Goal: Task Accomplishment & Management: Manage account settings

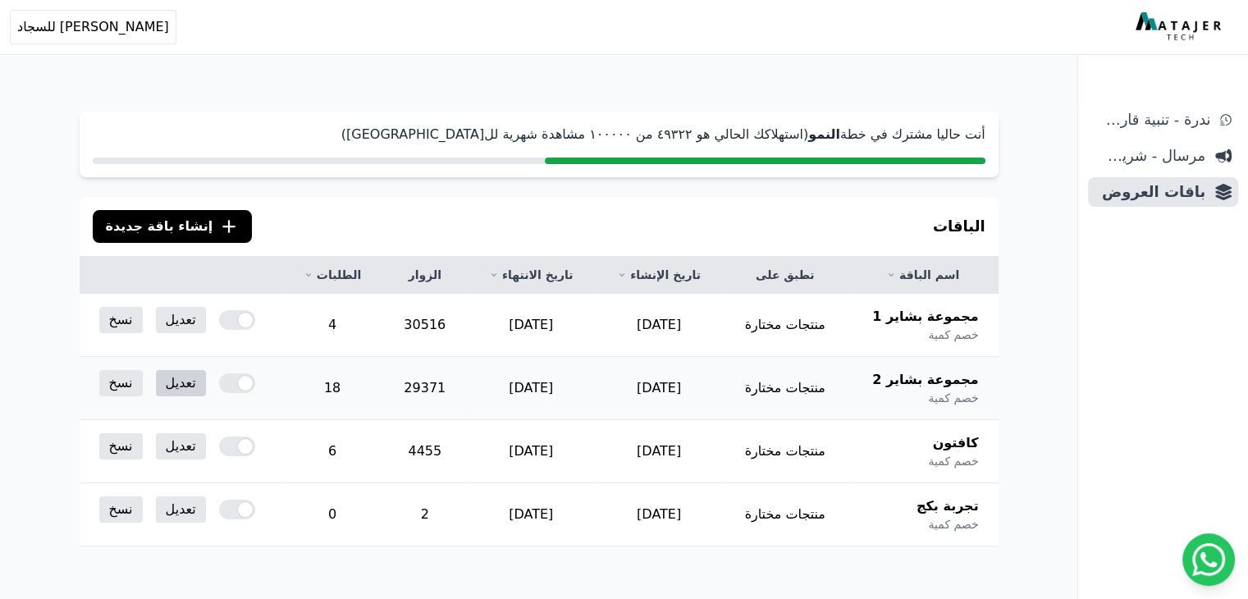
click at [180, 387] on link "تعديل" at bounding box center [181, 383] width 50 height 26
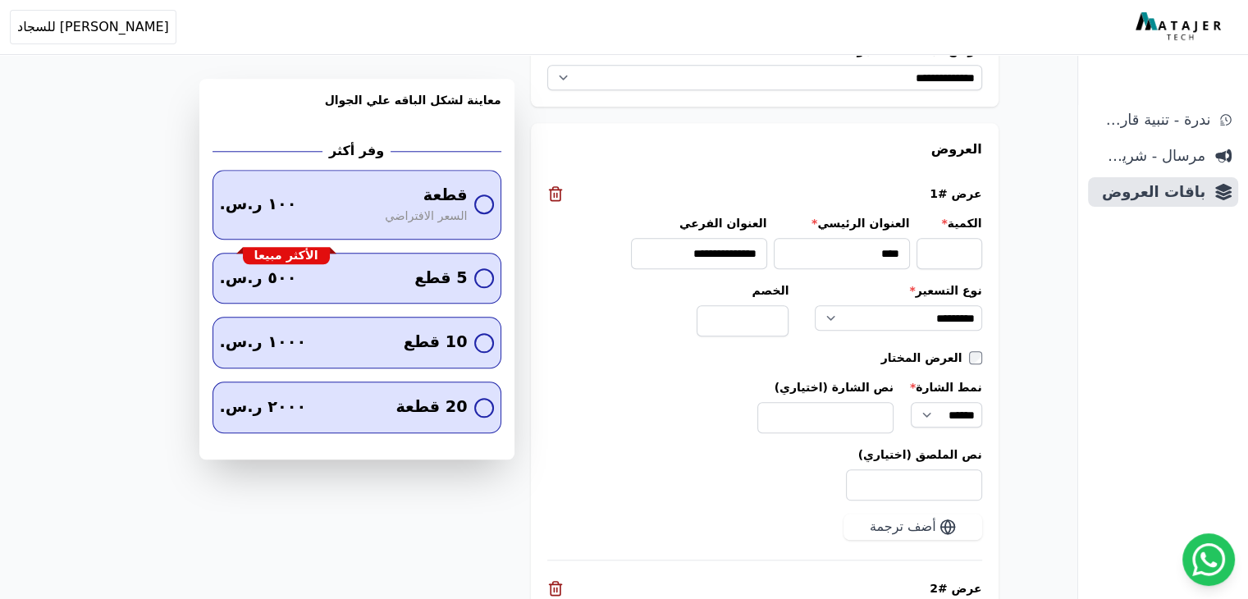
scroll to position [1723, 0]
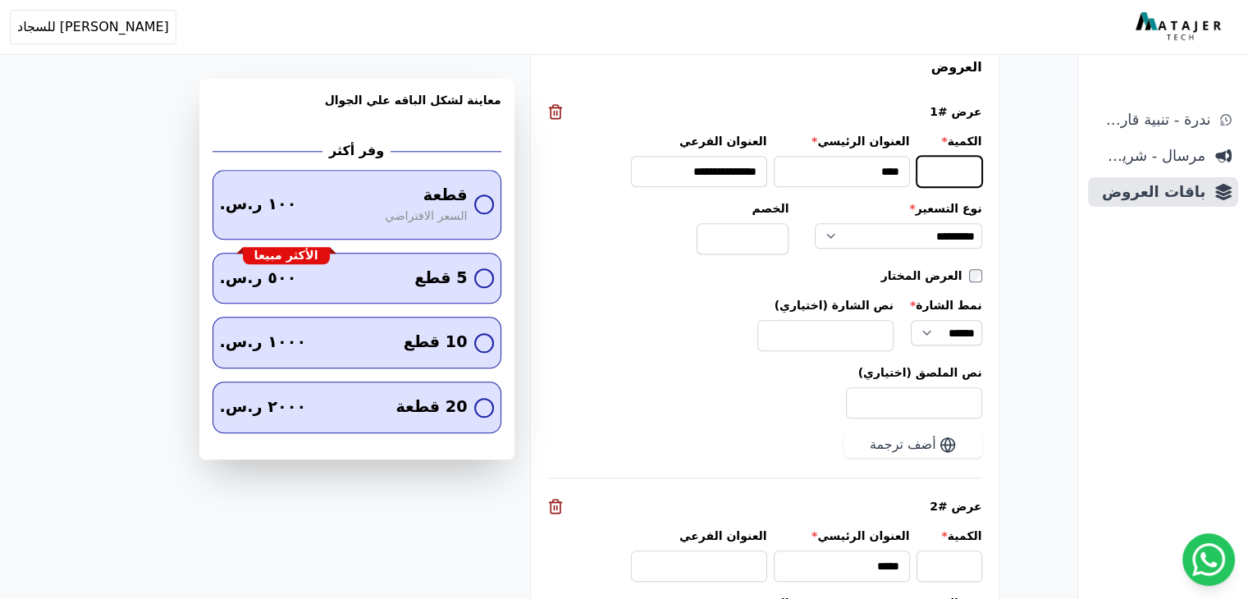
drag, startPoint x: 971, startPoint y: 138, endPoint x: 988, endPoint y: 140, distance: 17.4
click at [982, 156] on input "*" at bounding box center [949, 171] width 66 height 31
click at [975, 156] on input "*" at bounding box center [949, 171] width 66 height 31
drag, startPoint x: 968, startPoint y: 142, endPoint x: 984, endPoint y: 142, distance: 16.4
click at [982, 156] on input "*" at bounding box center [949, 171] width 66 height 31
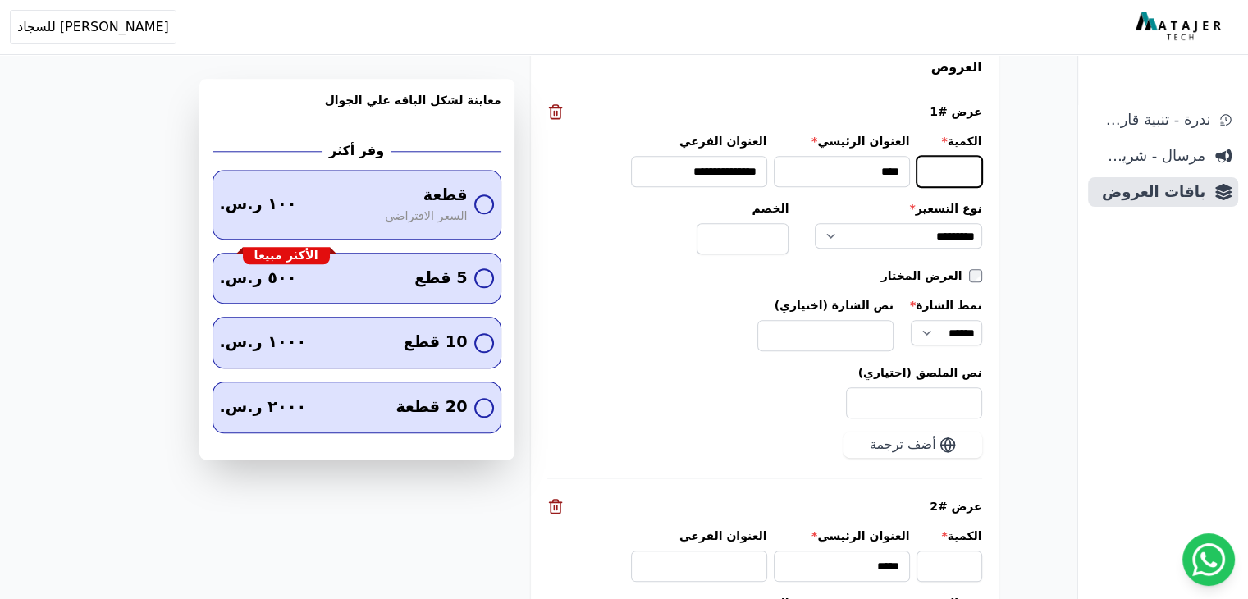
click at [975, 156] on input "*" at bounding box center [949, 171] width 66 height 31
drag, startPoint x: 966, startPoint y: 142, endPoint x: 995, endPoint y: 140, distance: 29.6
click at [963, 156] on input "*" at bounding box center [949, 171] width 66 height 31
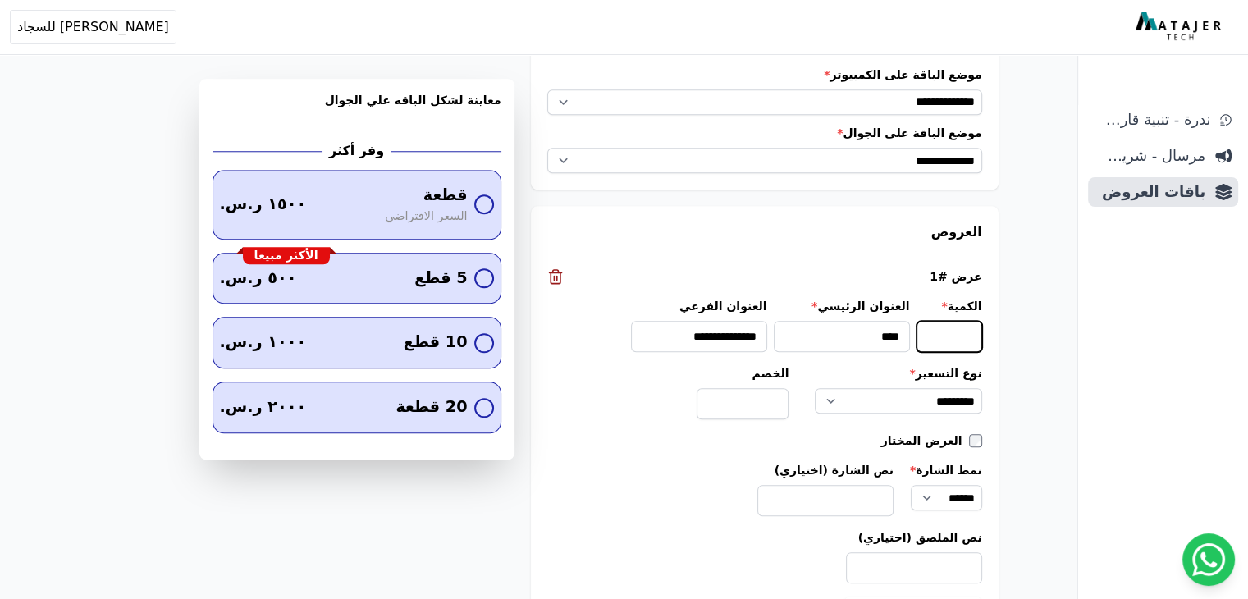
scroll to position [1559, 0]
drag, startPoint x: 962, startPoint y: 306, endPoint x: 1026, endPoint y: 314, distance: 65.3
click at [1026, 314] on div "**********" at bounding box center [539, 253] width 1050 height 3493
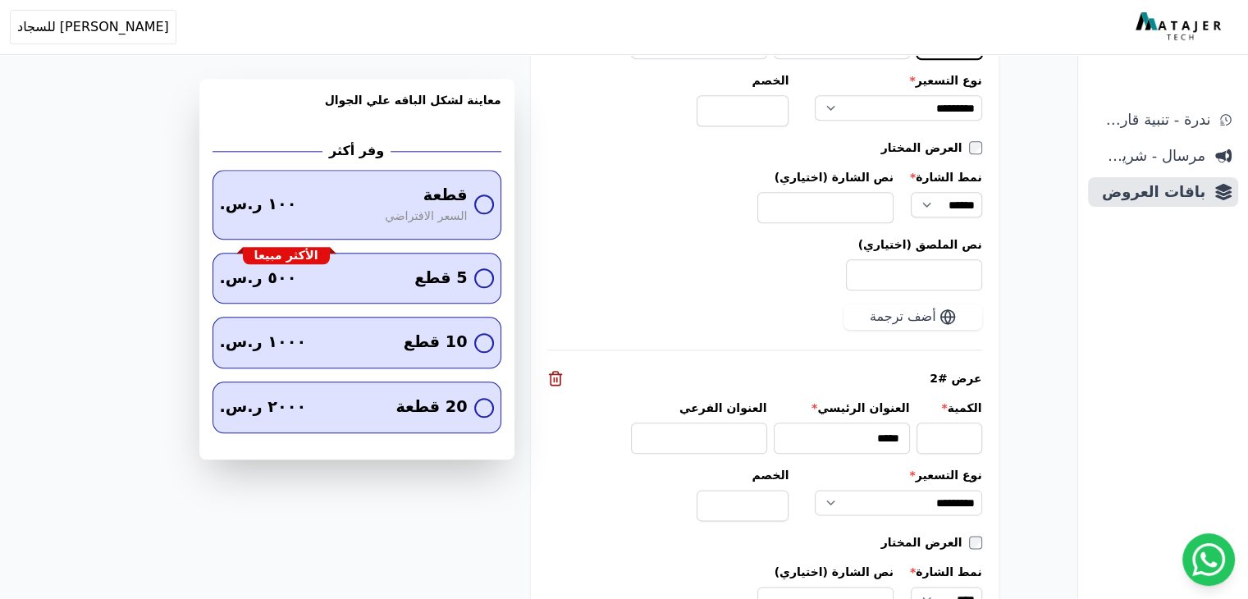
scroll to position [1887, 0]
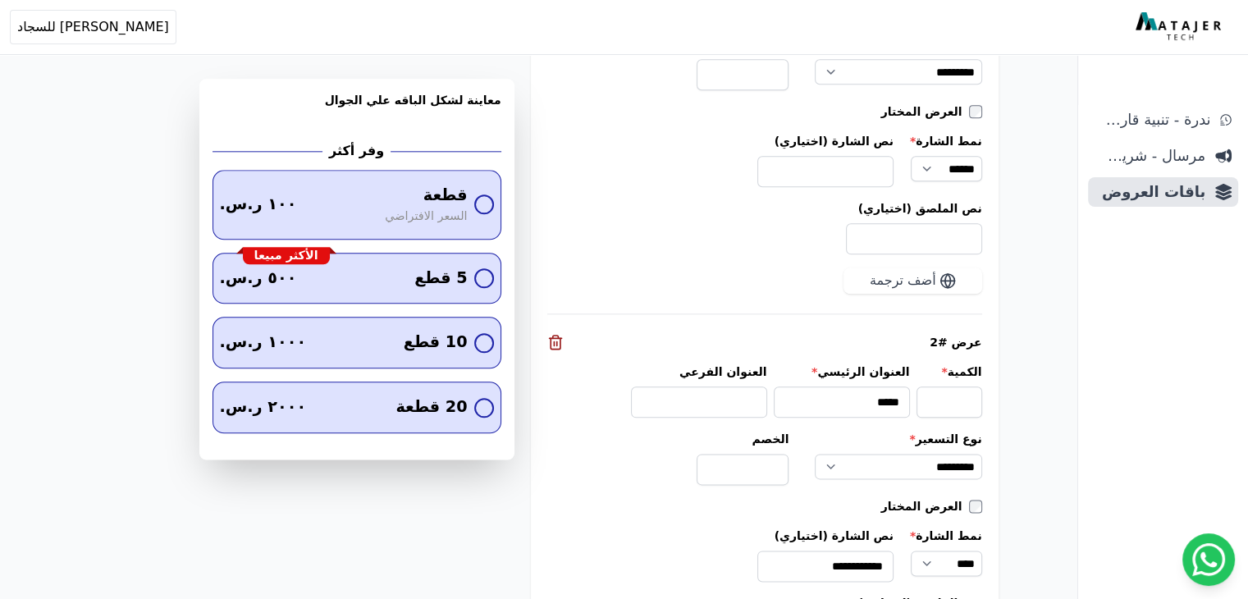
type input "*"
drag, startPoint x: 959, startPoint y: 370, endPoint x: 998, endPoint y: 371, distance: 39.4
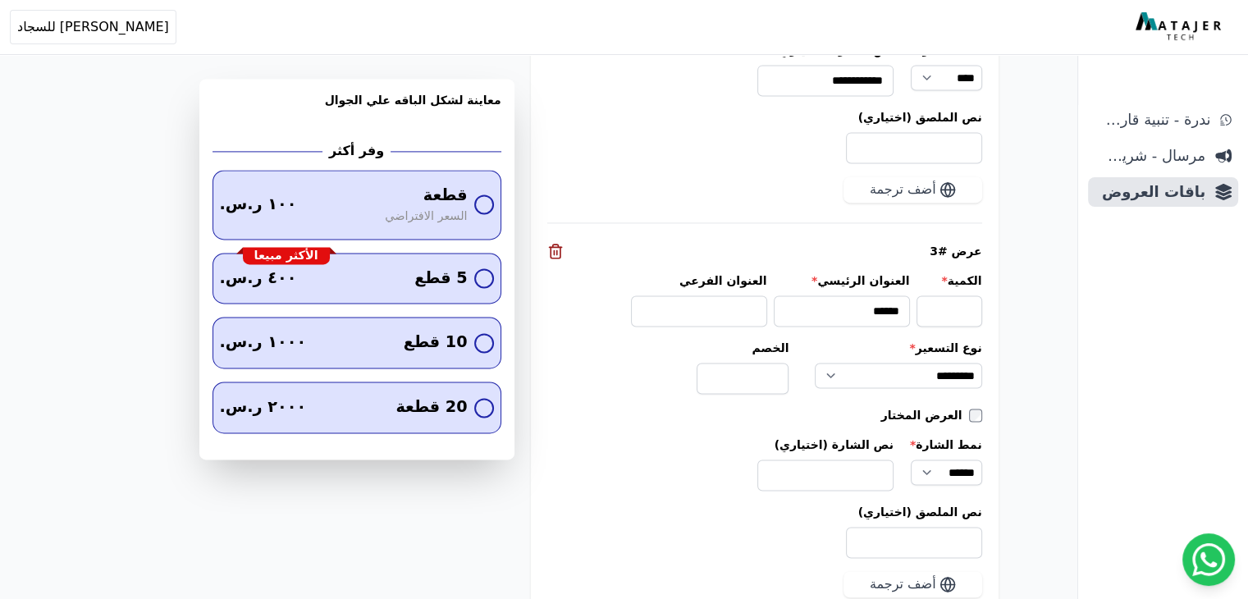
scroll to position [2379, 0]
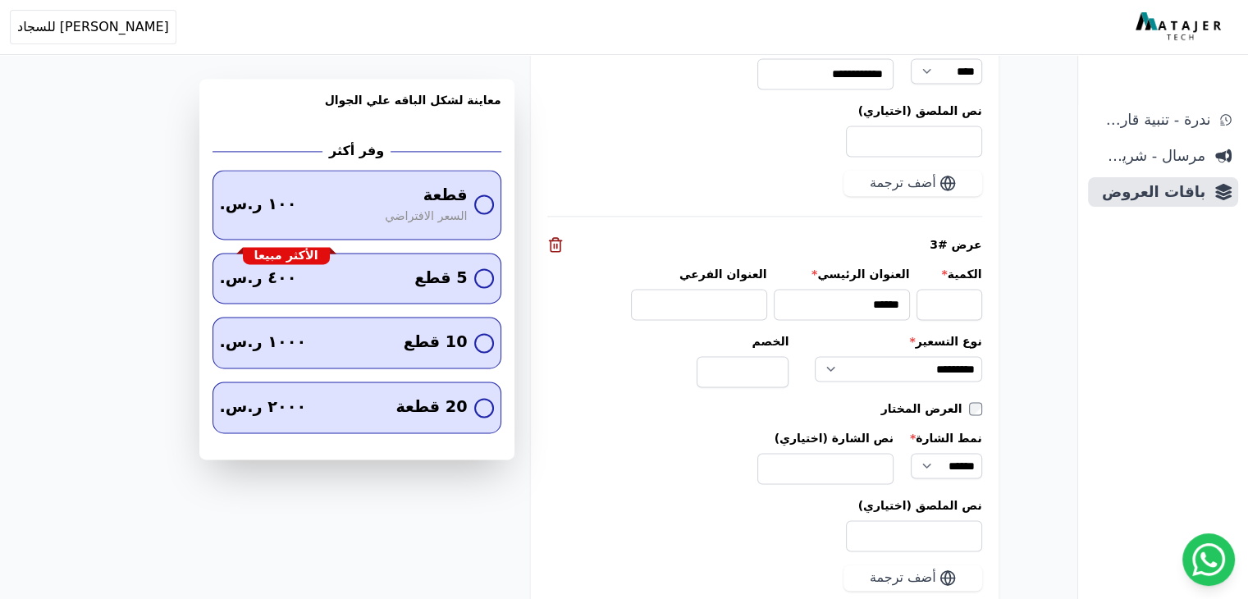
type input "*"
drag, startPoint x: 962, startPoint y: 273, endPoint x: 994, endPoint y: 273, distance: 32.8
click at [994, 273] on div "**********" at bounding box center [765, 225] width 468 height 1680
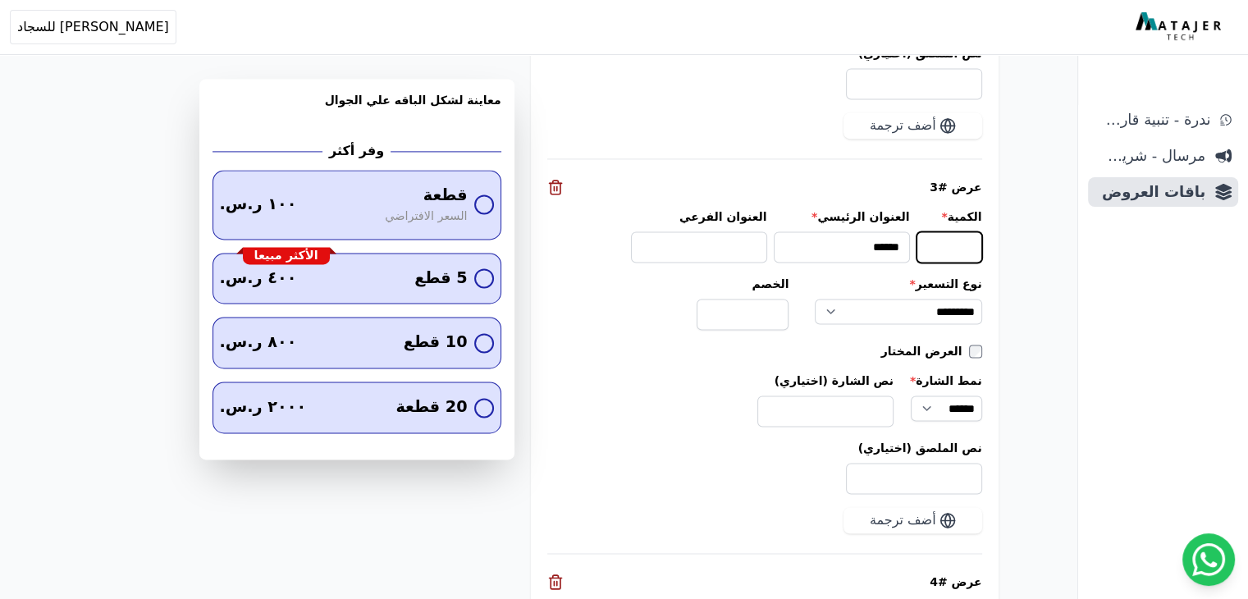
scroll to position [2625, 0]
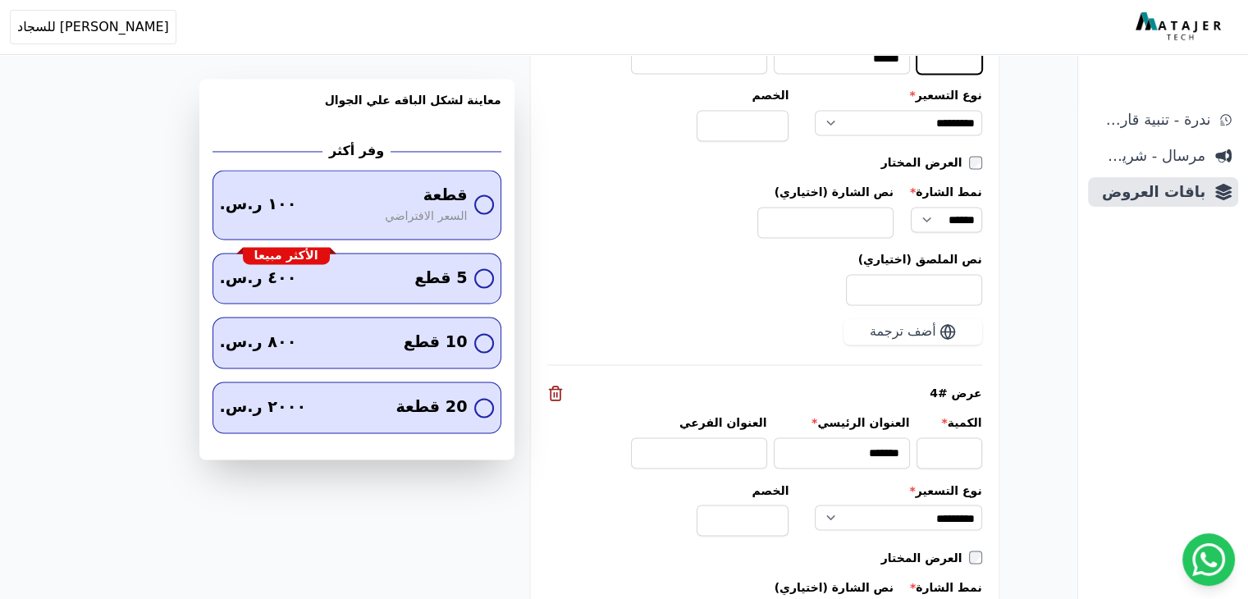
type input "*"
drag, startPoint x: 962, startPoint y: 413, endPoint x: 1004, endPoint y: 421, distance: 43.3
type input "**"
drag, startPoint x: 901, startPoint y: 420, endPoint x: 912, endPoint y: 419, distance: 11.5
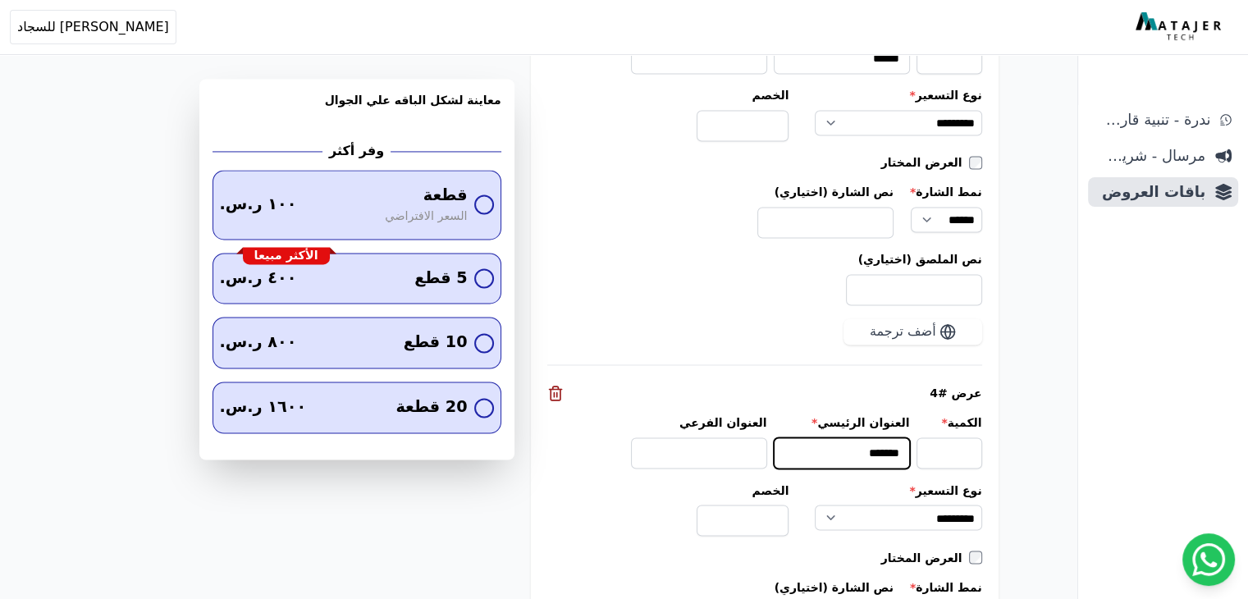
click at [910, 437] on input "*******" at bounding box center [842, 452] width 136 height 31
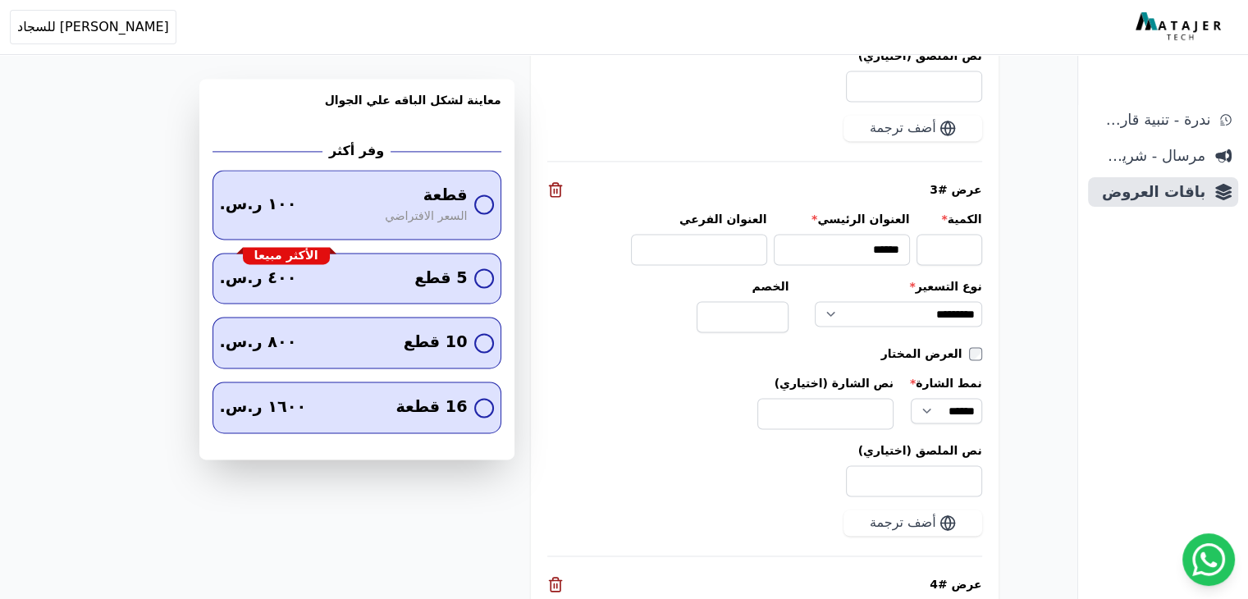
scroll to position [2379, 0]
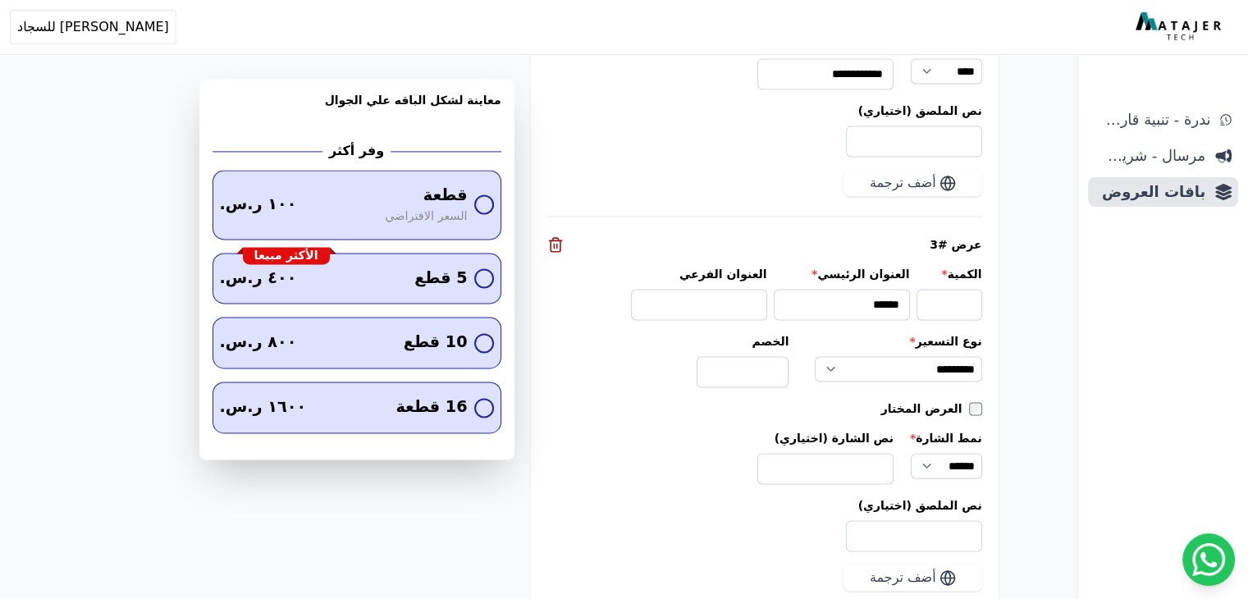
type input "*******"
click at [902, 289] on input "******" at bounding box center [842, 304] width 136 height 31
drag, startPoint x: 900, startPoint y: 271, endPoint x: 924, endPoint y: 276, distance: 24.5
click at [924, 276] on div "الكمية * * العنوان الرئيسي * ****** العنوان الفرعي" at bounding box center [764, 293] width 435 height 54
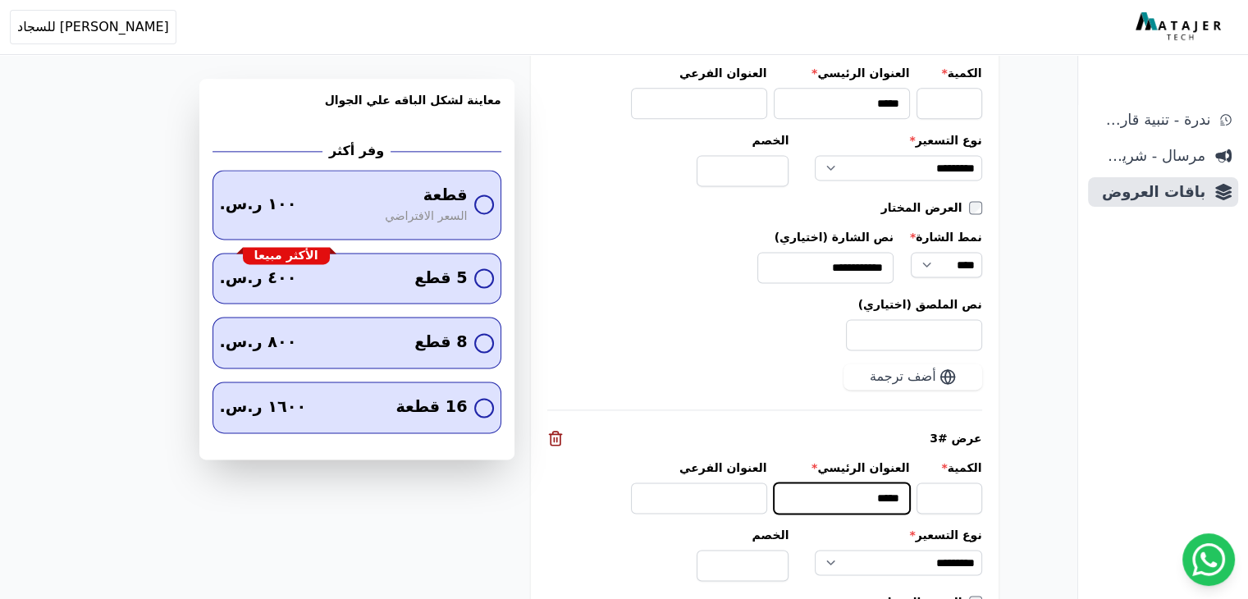
scroll to position [2051, 0]
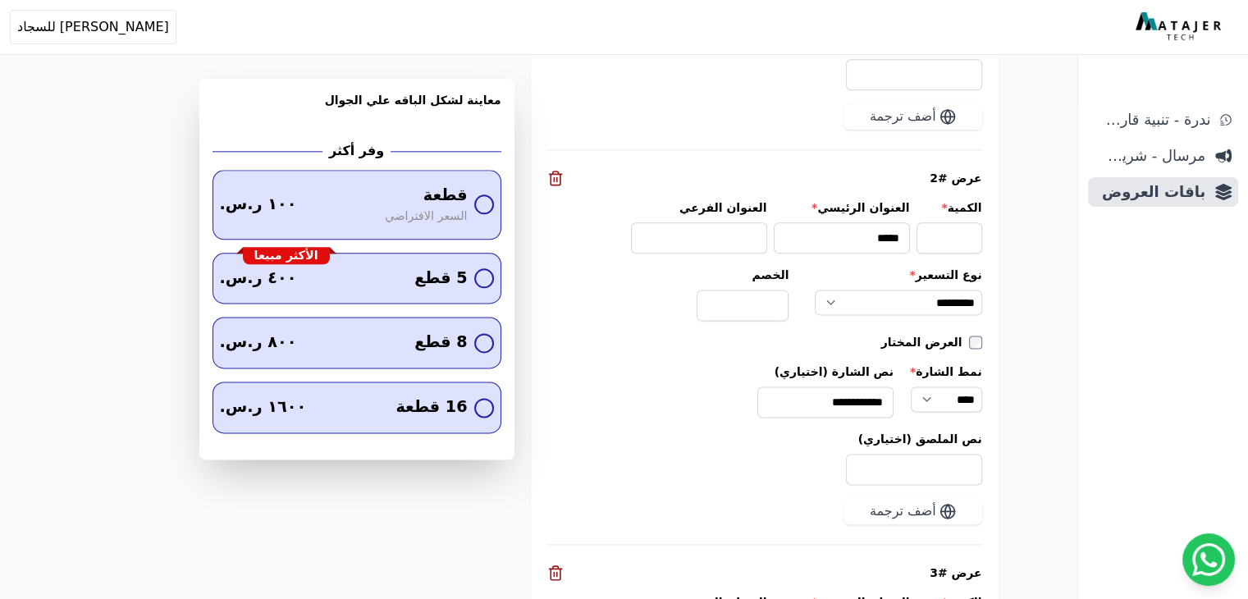
type input "*****"
click at [910, 222] on input "*****" at bounding box center [842, 237] width 136 height 31
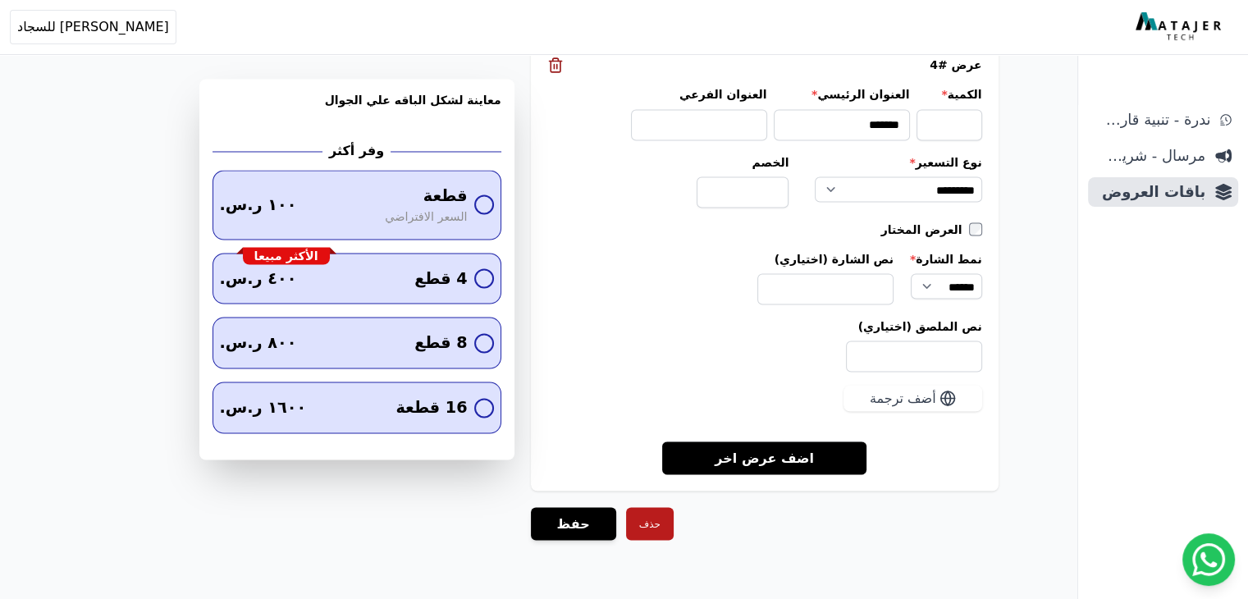
scroll to position [2958, 0]
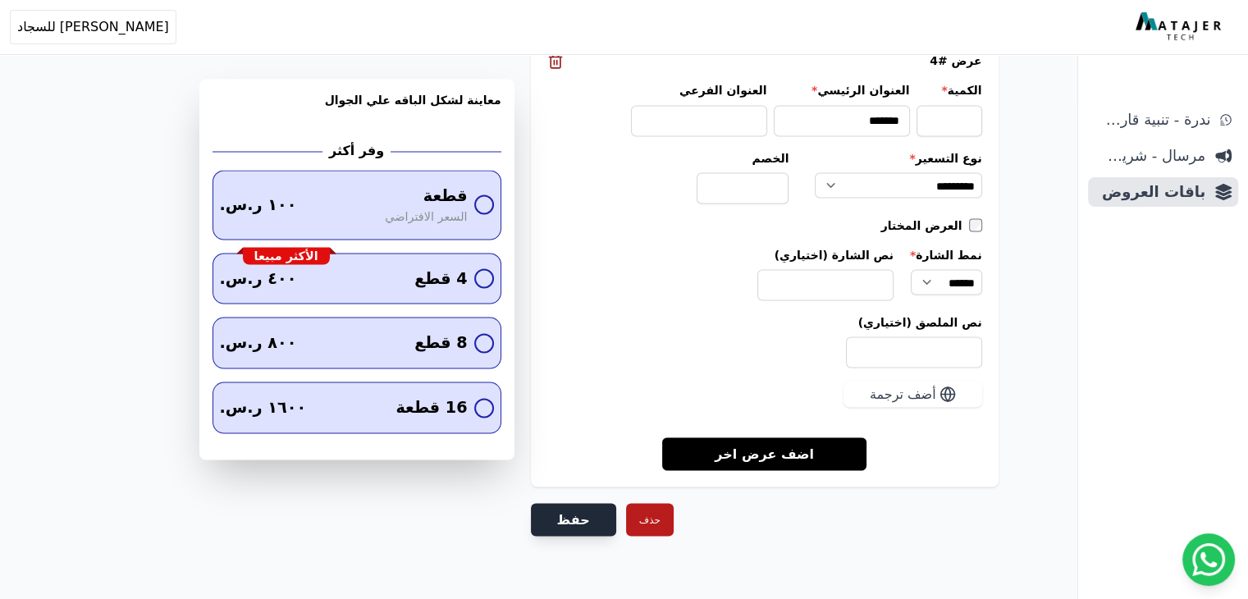
type input "*****"
click at [578, 503] on button "حفظ" at bounding box center [573, 519] width 85 height 33
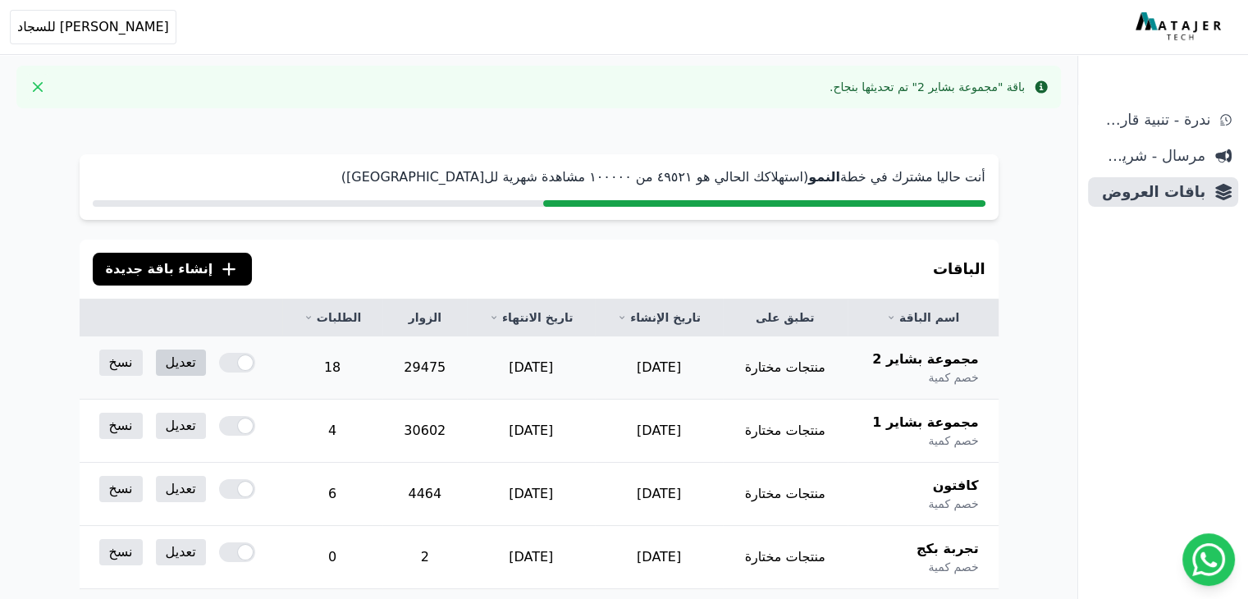
click at [173, 363] on link "تعديل" at bounding box center [181, 362] width 50 height 26
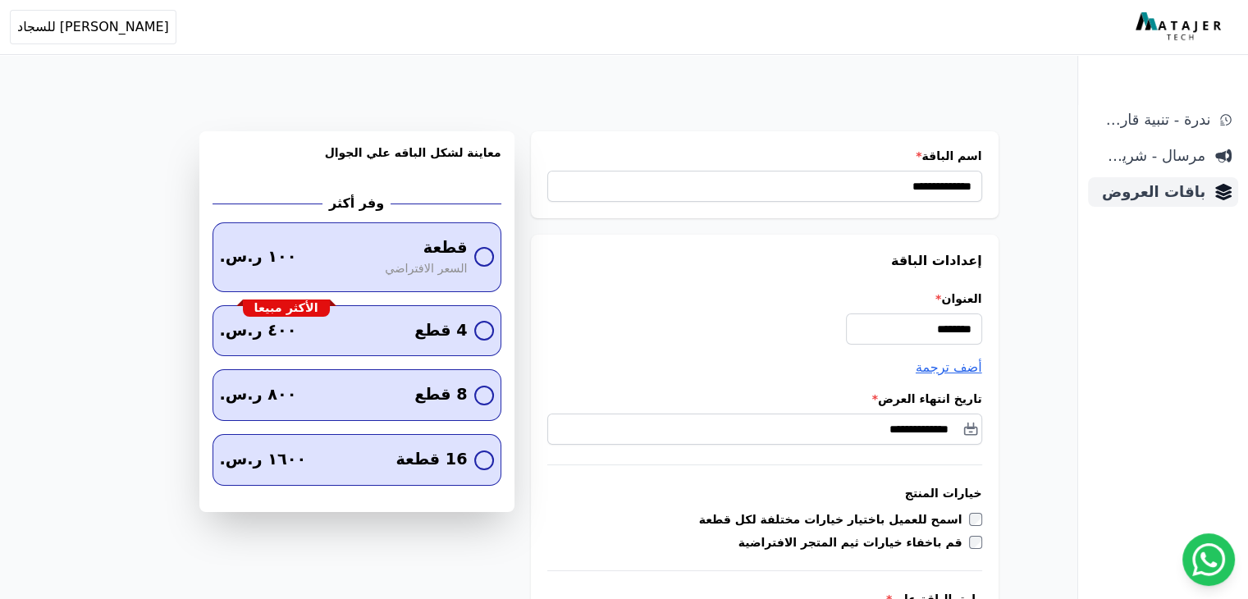
click at [1168, 195] on span "باقات العروض" at bounding box center [1149, 191] width 111 height 23
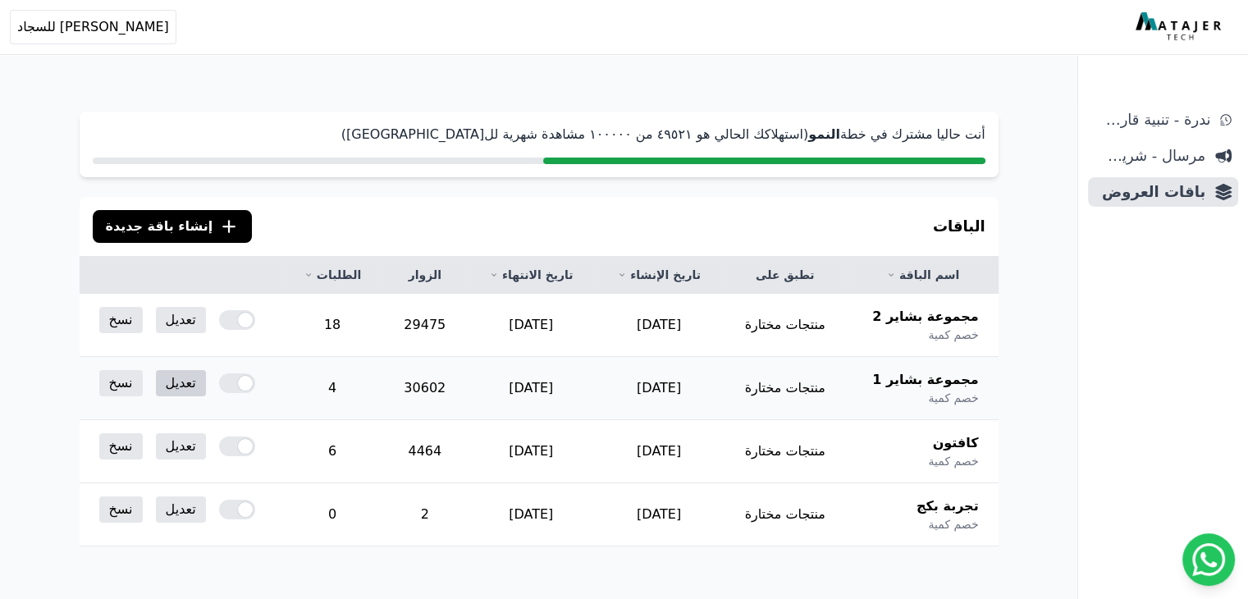
click at [156, 381] on link "تعديل" at bounding box center [181, 383] width 50 height 26
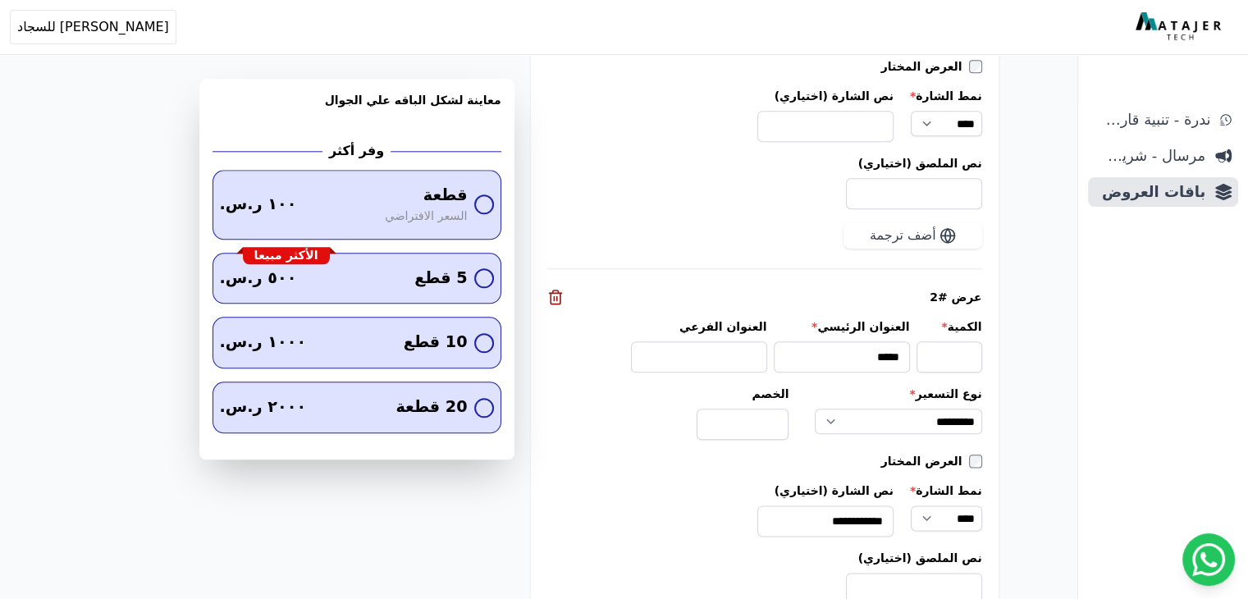
scroll to position [1969, 0]
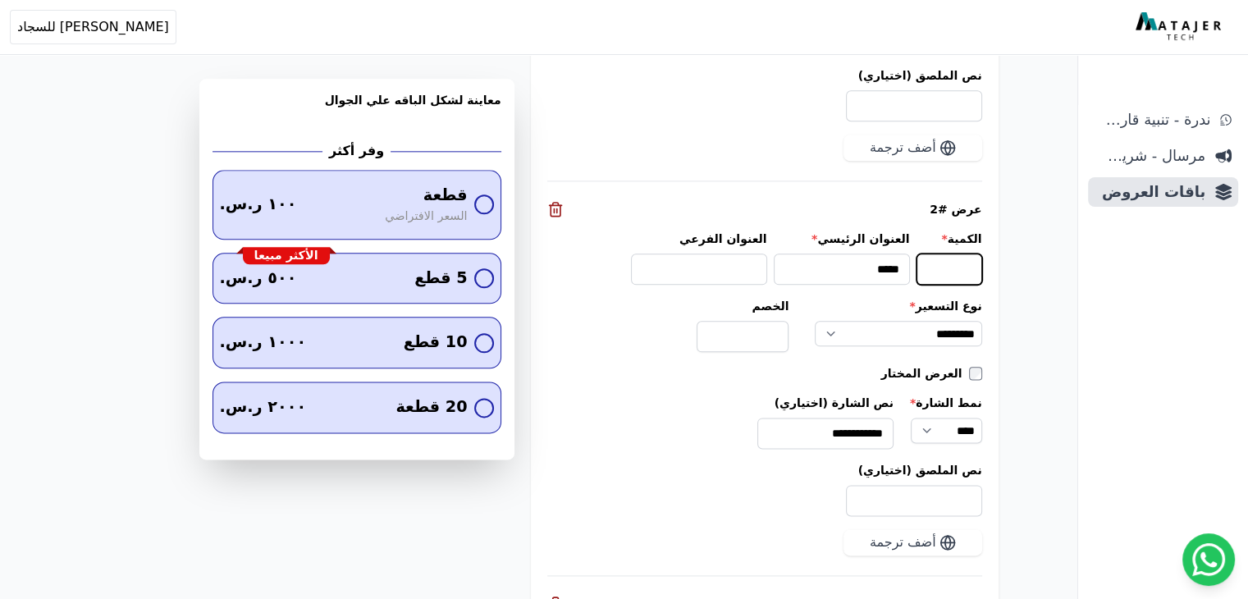
drag, startPoint x: 978, startPoint y: 266, endPoint x: 1000, endPoint y: 264, distance: 22.2
click at [998, 264] on div "**********" at bounding box center [765, 584] width 468 height 1680
type input "*"
drag, startPoint x: 906, startPoint y: 263, endPoint x: 916, endPoint y: 263, distance: 10.7
click at [910, 263] on input "*****" at bounding box center [842, 269] width 136 height 31
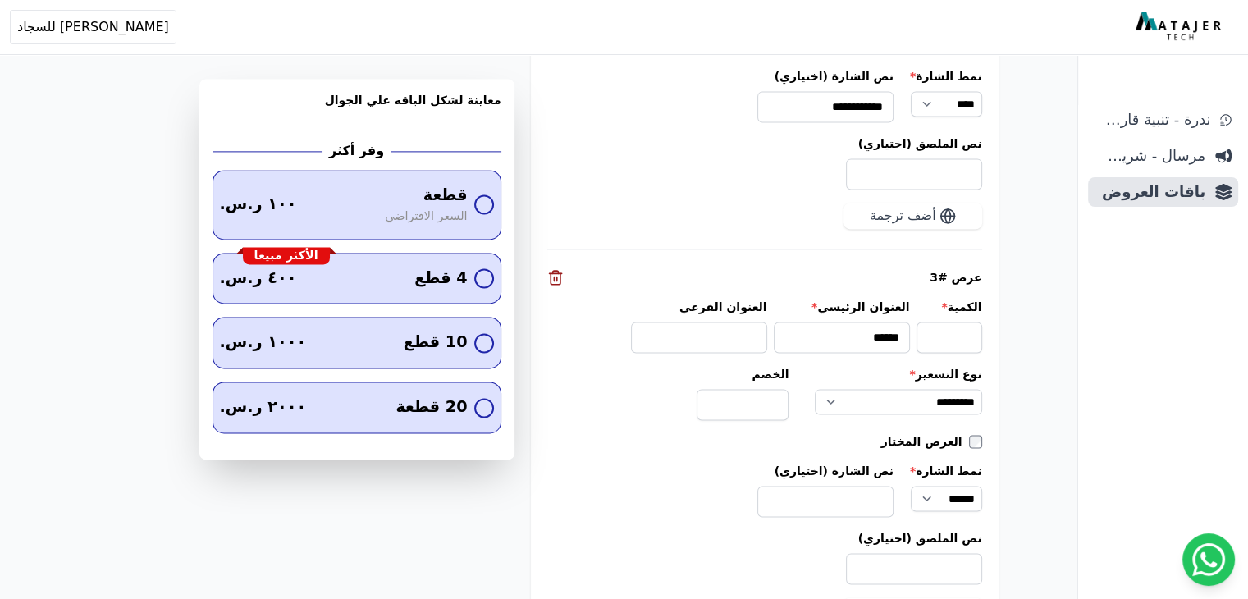
scroll to position [2297, 0]
type input "*****"
drag, startPoint x: 971, startPoint y: 326, endPoint x: 1003, endPoint y: 327, distance: 32.0
click at [998, 327] on div "**********" at bounding box center [765, 256] width 468 height 1680
type input "*"
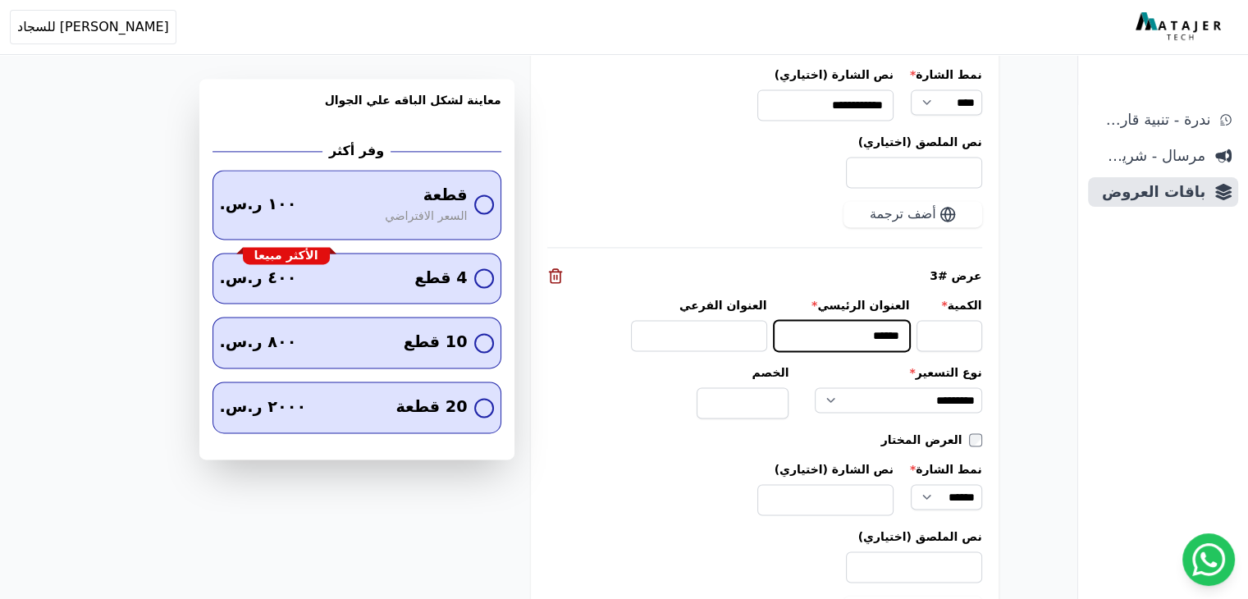
drag, startPoint x: 902, startPoint y: 328, endPoint x: 942, endPoint y: 330, distance: 40.2
click at [942, 330] on div "الكمية * * العنوان الرئيسي * ****** العنوان الفرعي" at bounding box center [764, 324] width 435 height 54
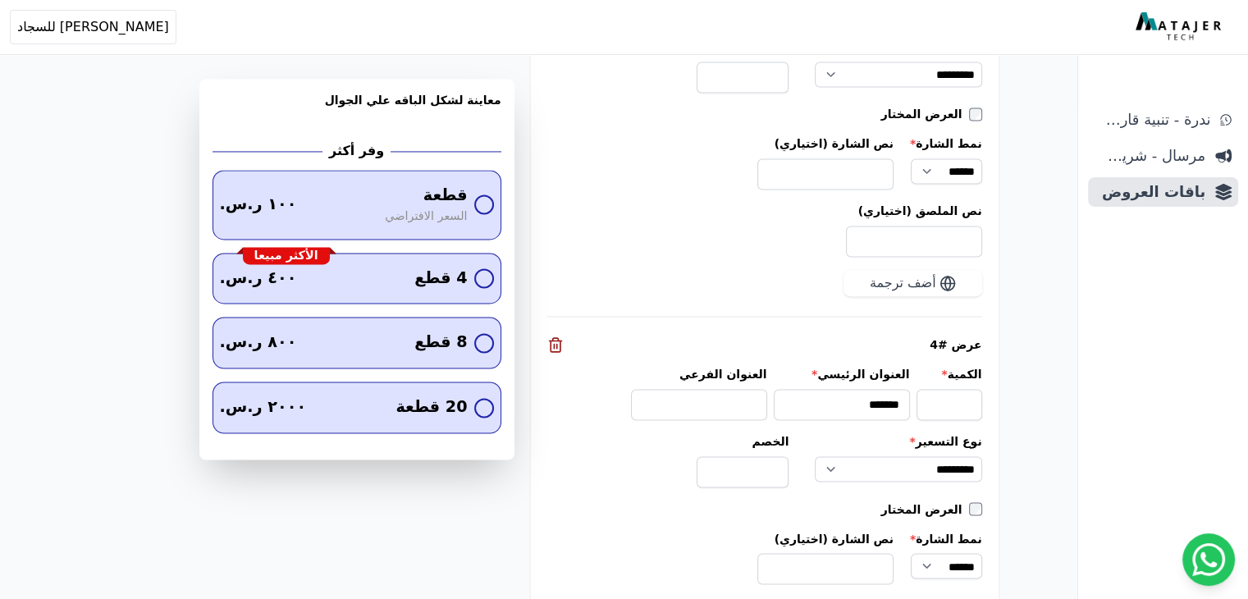
scroll to position [2625, 0]
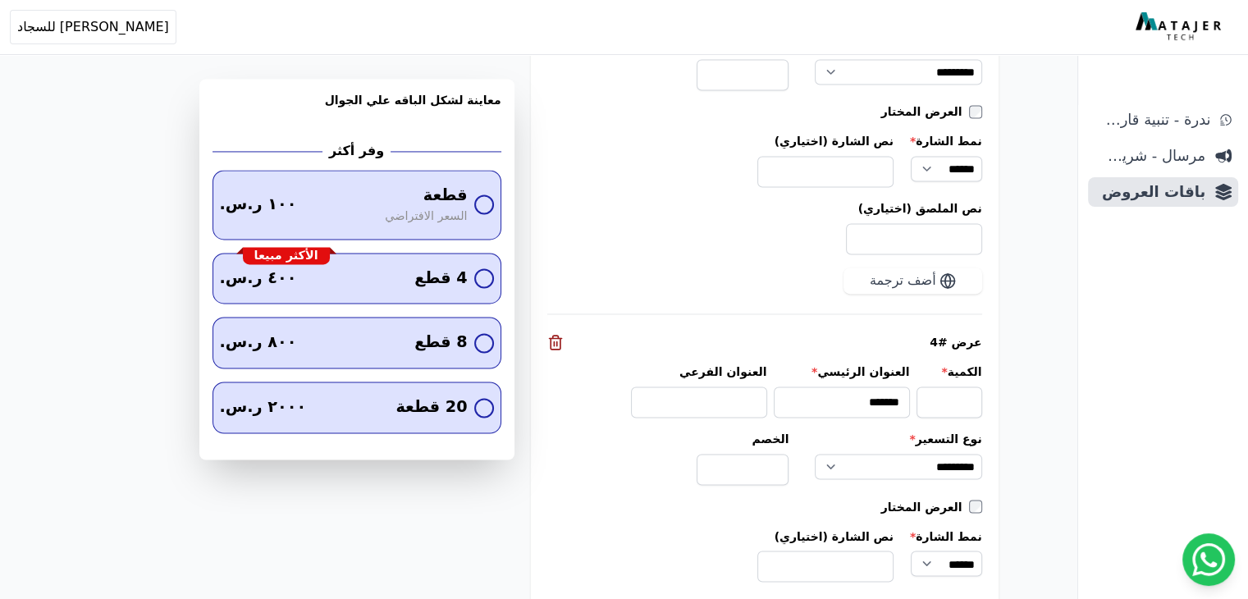
type input "*****"
drag, startPoint x: 970, startPoint y: 394, endPoint x: 1003, endPoint y: 395, distance: 33.7
type input "**"
drag, startPoint x: 904, startPoint y: 393, endPoint x: 945, endPoint y: 398, distance: 41.3
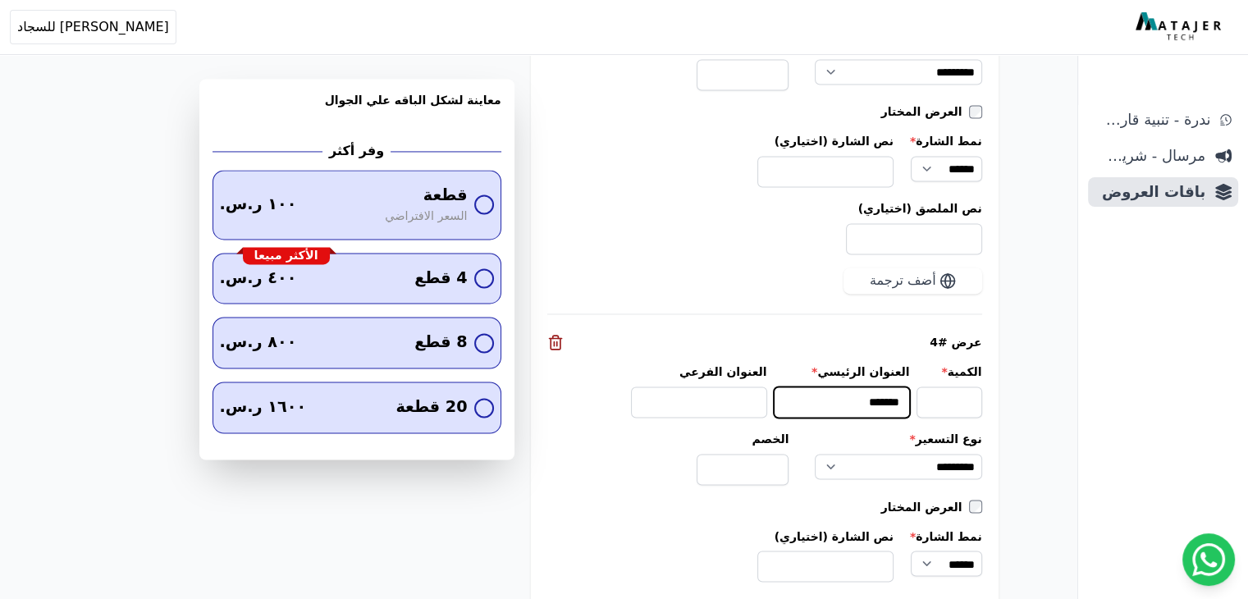
click at [945, 398] on div "الكمية * ** العنوان الرئيسي * ******* العنوان الفرعي" at bounding box center [764, 390] width 435 height 54
type input "*******"
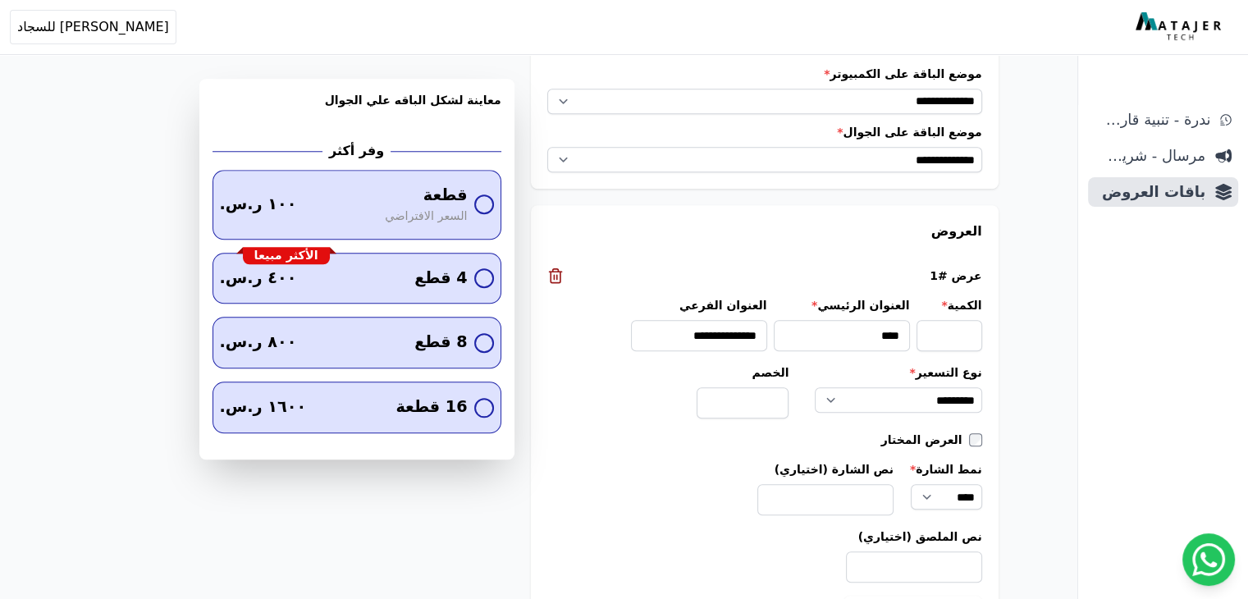
scroll to position [1538, 0]
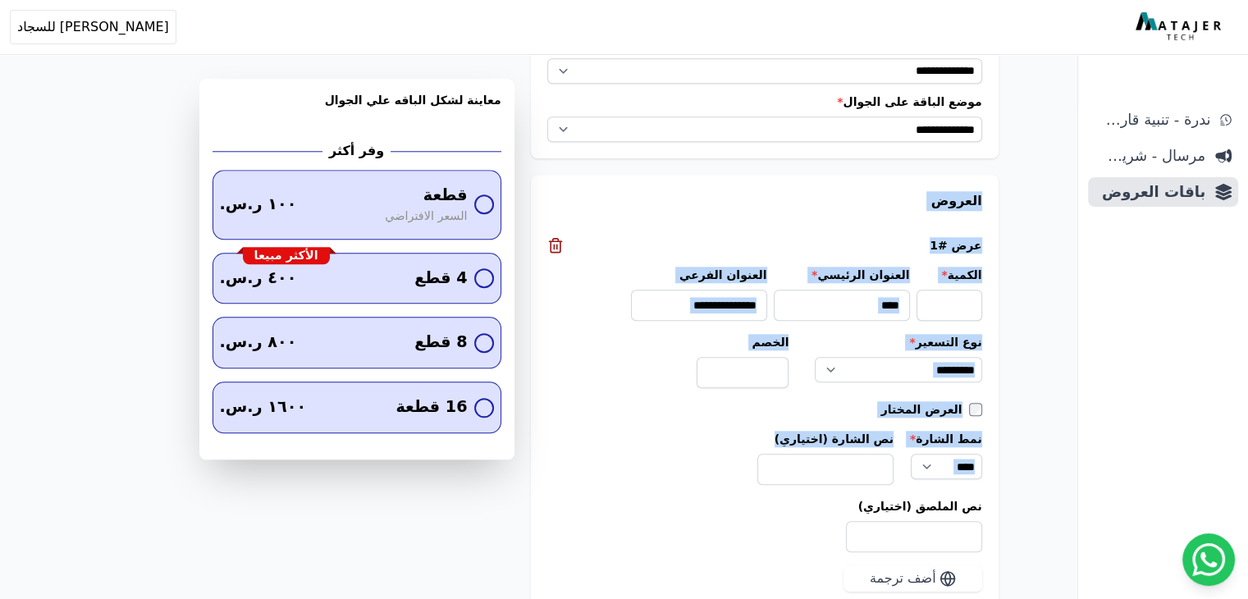
drag, startPoint x: 1001, startPoint y: 189, endPoint x: 721, endPoint y: 482, distance: 405.0
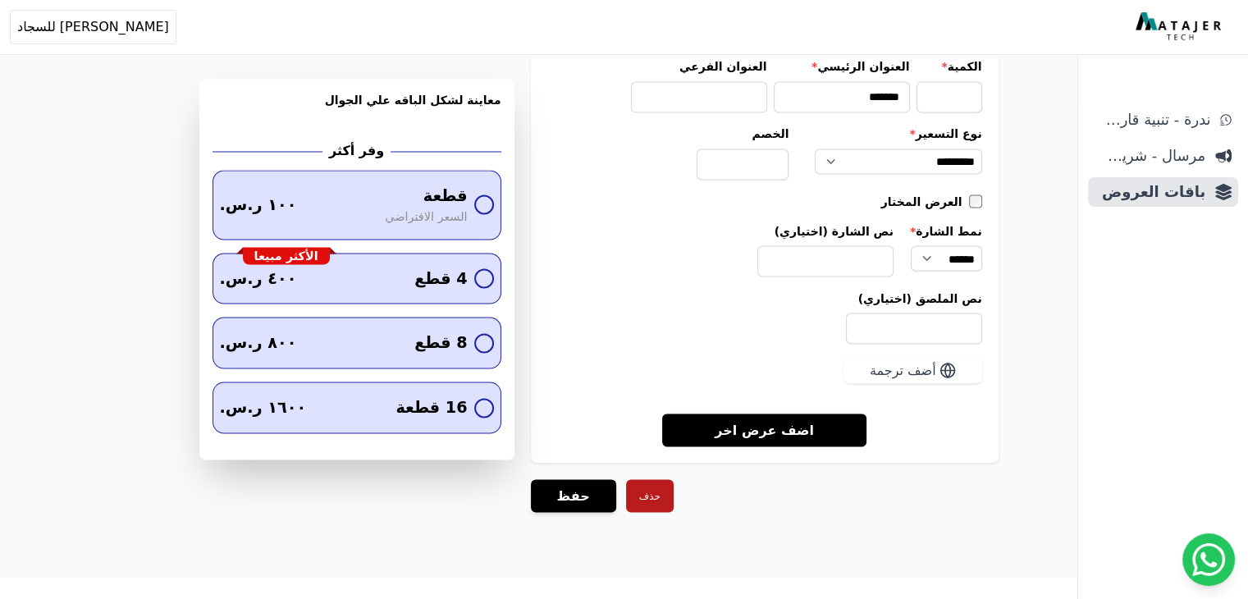
scroll to position [2933, 0]
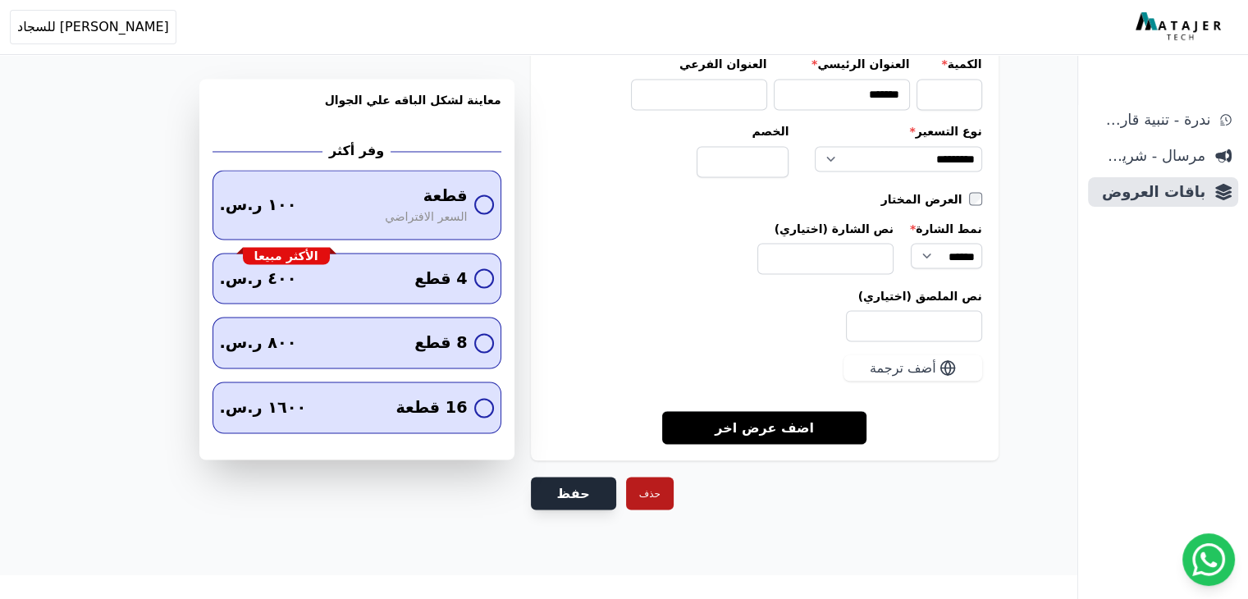
click at [588, 486] on button "حفظ" at bounding box center [573, 493] width 85 height 33
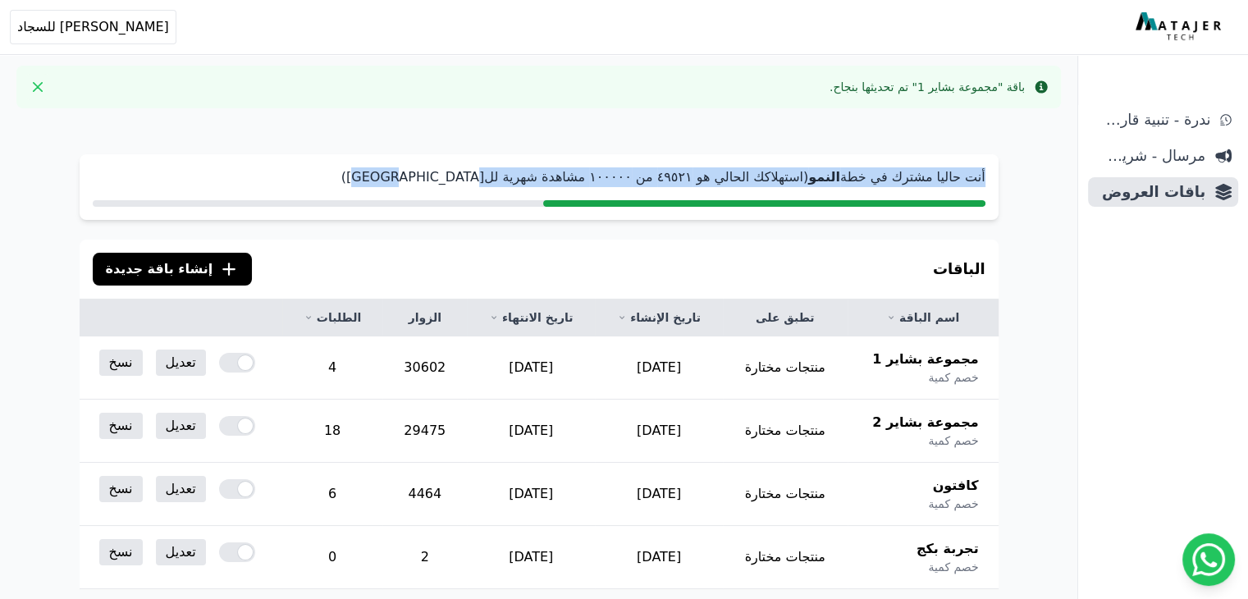
drag, startPoint x: 999, startPoint y: 175, endPoint x: 468, endPoint y: 174, distance: 531.6
click at [468, 174] on div "أنت حاليا مشترك في خطة النمو (استهلاكك الحالي هو ٤٩٥٢١ من ١۰۰۰۰۰ مشاهدة شهرية ل…" at bounding box center [539, 187] width 919 height 66
click at [568, 170] on p "أنت حاليا مشترك في خطة النمو (استهلاكك الحالي هو ٤٩٥٢١ من ١۰۰۰۰۰ مشاهدة شهرية ل…" at bounding box center [539, 177] width 893 height 20
click at [558, 173] on p "أنت حاليا مشترك في خطة النمو (استهلاكك الحالي هو ٤٩٥٢١ من ١۰۰۰۰۰ مشاهدة شهرية ل…" at bounding box center [539, 177] width 893 height 20
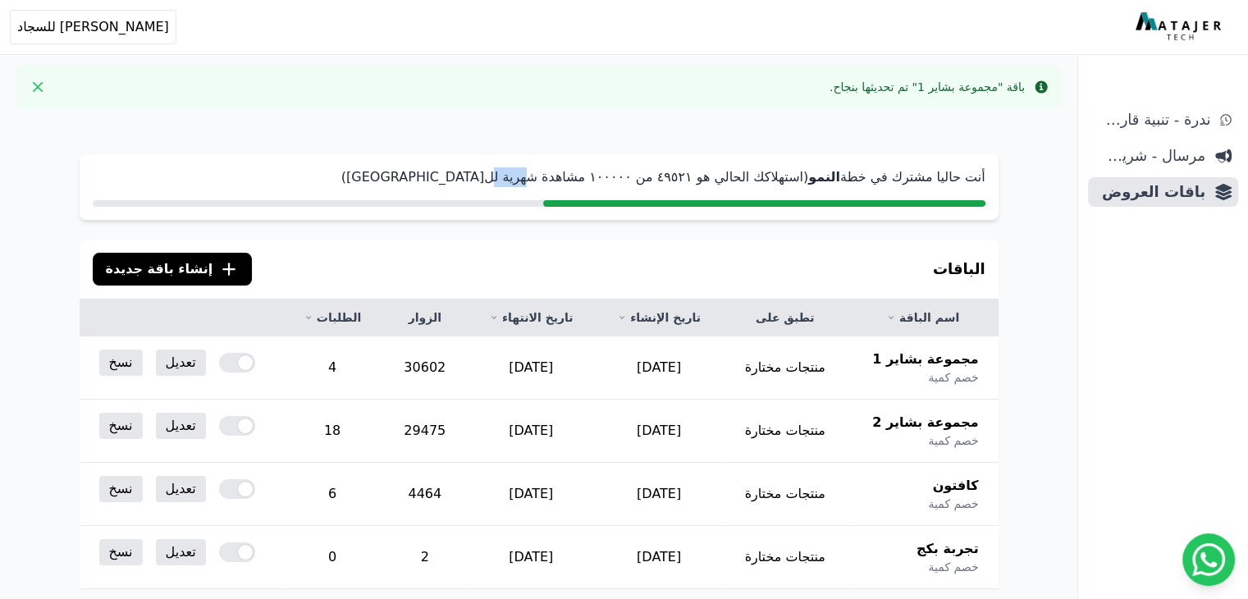
click at [558, 175] on p "أنت حاليا مشترك في خطة النمو (استهلاكك الحالي هو ٤٩٥٢١ من ١۰۰۰۰۰ مشاهدة شهرية ل…" at bounding box center [539, 177] width 893 height 20
click at [527, 179] on p "أنت حاليا مشترك في خطة النمو (استهلاكك الحالي هو ٤٩٥٢١ من ١۰۰۰۰۰ مشاهدة شهرية ل…" at bounding box center [539, 177] width 893 height 20
click at [527, 178] on p "أنت حاليا مشترك في خطة النمو (استهلاكك الحالي هو ٤٩٥٢١ من ١۰۰۰۰۰ مشاهدة شهرية ل…" at bounding box center [539, 177] width 893 height 20
click at [572, 179] on p "أنت حاليا مشترك في خطة النمو (استهلاكك الحالي هو ٤٩٥٢١ من ١۰۰۰۰۰ مشاهدة شهرية ل…" at bounding box center [539, 177] width 893 height 20
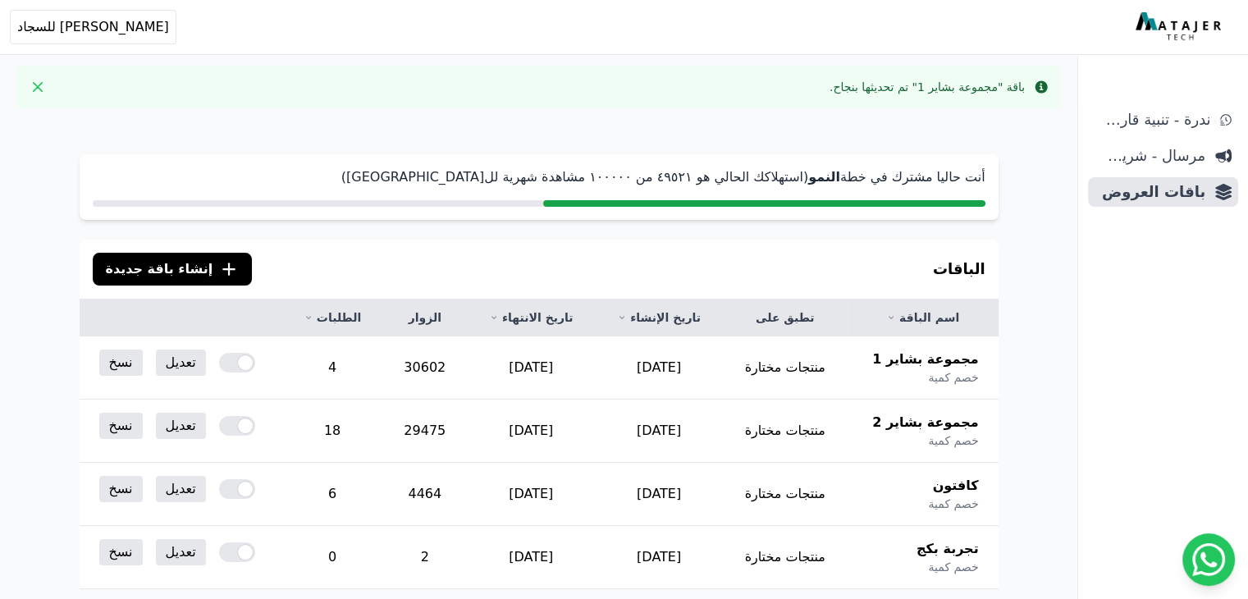
click at [596, 178] on p "أنت حاليا مشترك في خطة النمو (استهلاكك الحالي هو ٤٩٥٢١ من ١۰۰۰۰۰ مشاهدة شهرية ل…" at bounding box center [539, 177] width 893 height 20
click at [647, 176] on p "أنت حاليا مشترك في خطة النمو (استهلاكك الحالي هو ٤٩٥٢١ من ١۰۰۰۰۰ مشاهدة شهرية ل…" at bounding box center [539, 177] width 893 height 20
click at [678, 176] on p "أنت حاليا مشترك في خطة النمو (استهلاكك الحالي هو ٤٩٥٢١ من ١۰۰۰۰۰ مشاهدة شهرية ل…" at bounding box center [539, 177] width 893 height 20
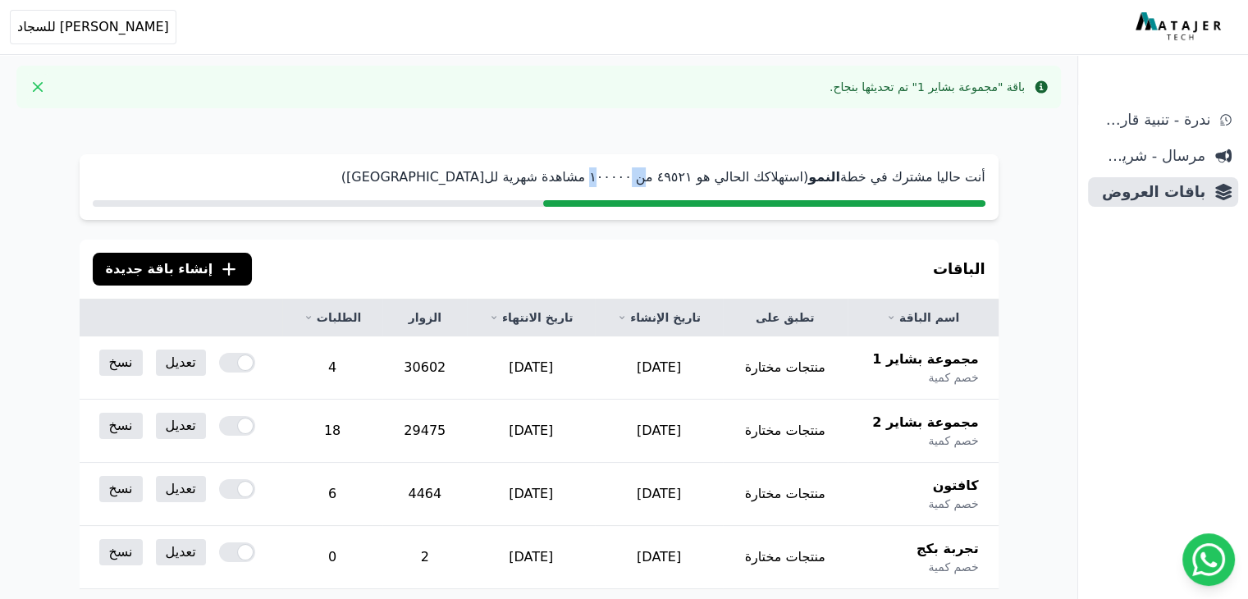
click at [678, 176] on p "أنت حاليا مشترك في خطة النمو (استهلاكك الحالي هو ٤٩٥٢١ من ١۰۰۰۰۰ مشاهدة شهرية ل…" at bounding box center [539, 177] width 893 height 20
click at [697, 176] on p "أنت حاليا مشترك في خطة النمو (استهلاكك الحالي هو ٤٩٥٢١ من ١۰۰۰۰۰ مشاهدة شهرية ل…" at bounding box center [539, 177] width 893 height 20
click at [735, 183] on p "أنت حاليا مشترك في خطة النمو (استهلاكك الحالي هو ٤٩٥٢١ من ١۰۰۰۰۰ مشاهدة شهرية ل…" at bounding box center [539, 177] width 893 height 20
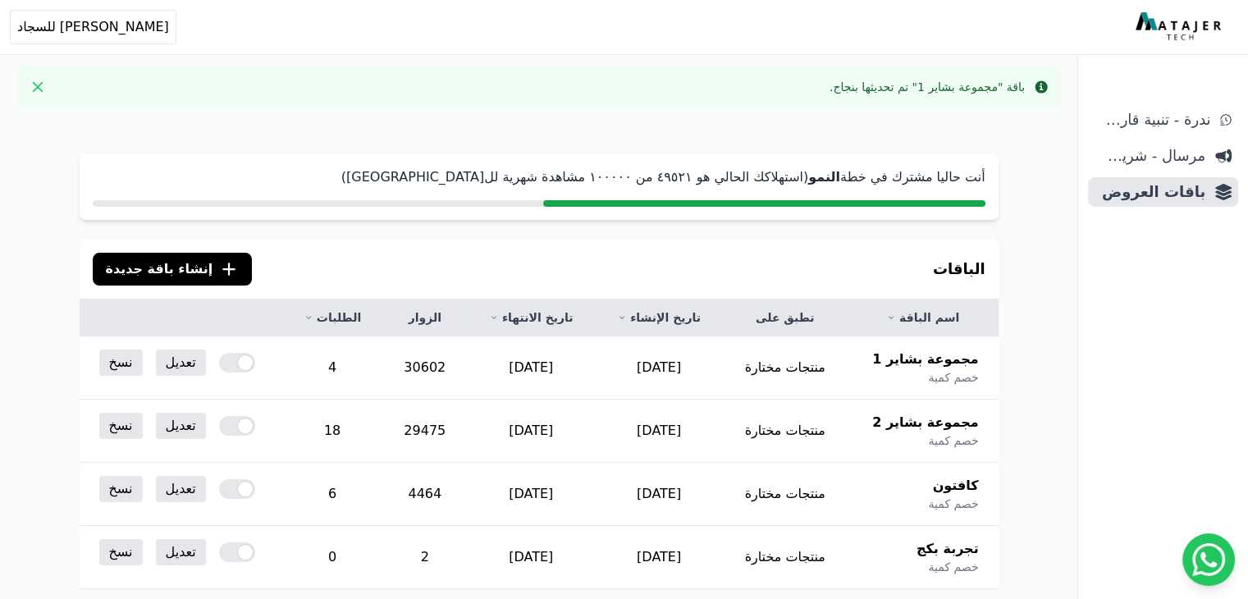
click at [749, 177] on p "أنت حاليا مشترك في خطة النمو (استهلاكك الحالي هو ٤٩٥٢١ من ١۰۰۰۰۰ مشاهدة شهرية ل…" at bounding box center [539, 177] width 893 height 20
click at [776, 172] on p "أنت حاليا مشترك في خطة النمو (استهلاكك الحالي هو ٤٩٥٢١ من ١۰۰۰۰۰ مشاهدة شهرية ل…" at bounding box center [539, 177] width 893 height 20
click at [812, 175] on p "أنت حاليا مشترك في خطة النمو (استهلاكك الحالي هو ٤٩٥٢١ من ١۰۰۰۰۰ مشاهدة شهرية ل…" at bounding box center [539, 177] width 893 height 20
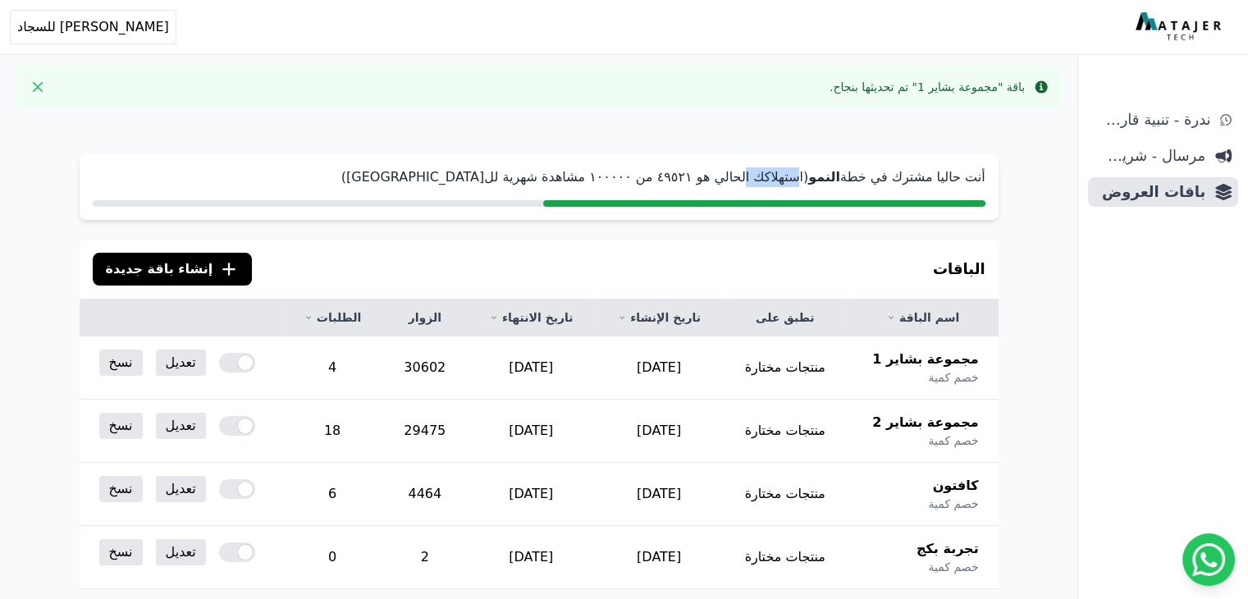
click at [812, 175] on p "أنت حاليا مشترك في خطة النمو (استهلاكك الحالي هو ٤٩٥٢١ من ١۰۰۰۰۰ مشاهدة شهرية ل…" at bounding box center [539, 177] width 893 height 20
click at [831, 176] on strong "النمو" at bounding box center [824, 177] width 32 height 16
click at [875, 183] on p "أنت حاليا مشترك في خطة النمو (استهلاكك الحالي هو ٤٩٥٢١ من ١۰۰۰۰۰ مشاهدة شهرية ل…" at bounding box center [539, 177] width 893 height 20
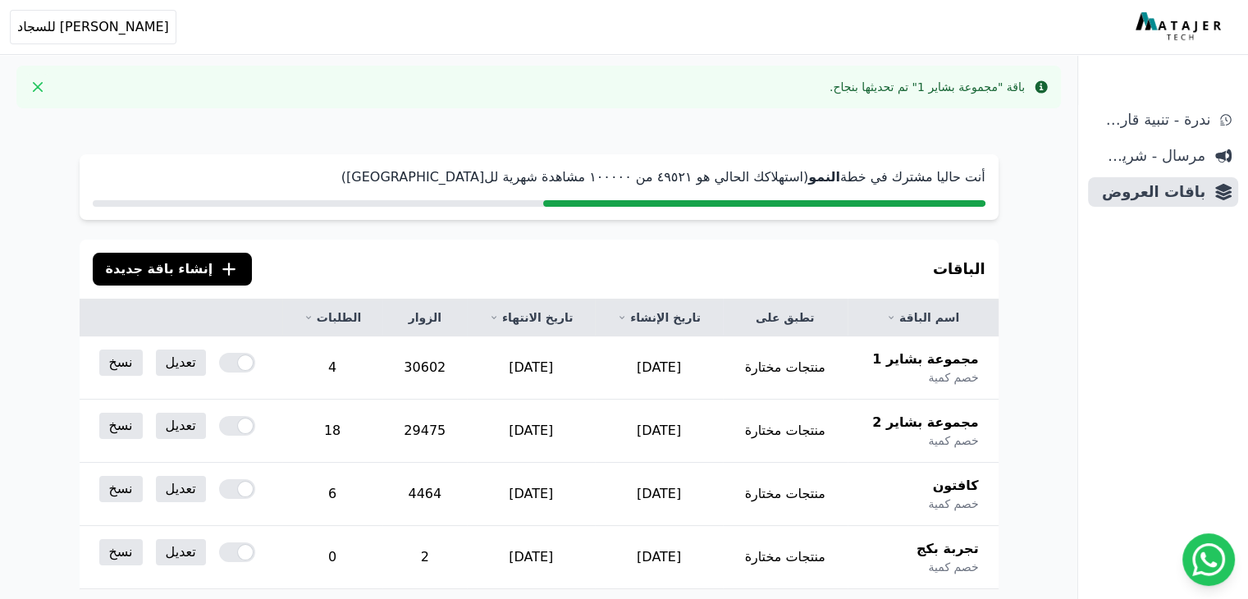
click at [893, 179] on p "أنت حاليا مشترك في خطة النمو (استهلاكك الحالي هو ٤٩٥٢١ من ١۰۰۰۰۰ مشاهدة شهرية ل…" at bounding box center [539, 177] width 893 height 20
click at [946, 182] on p "أنت حاليا مشترك في خطة النمو (استهلاكك الحالي هو ٤٩٥٢١ من ١۰۰۰۰۰ مشاهدة شهرية ل…" at bounding box center [539, 177] width 893 height 20
click at [879, 175] on p "أنت حاليا مشترك في خطة النمو (استهلاكك الحالي هو ٤٩٥٢١ من ١۰۰۰۰۰ مشاهدة شهرية ل…" at bounding box center [539, 177] width 893 height 20
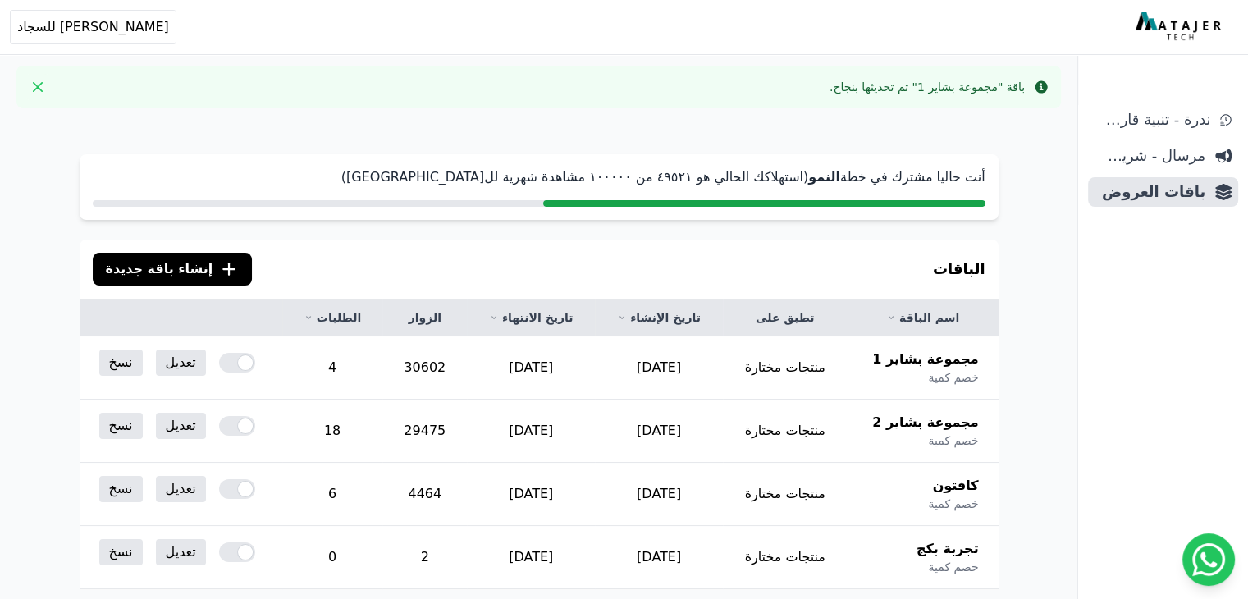
click at [879, 175] on p "أنت حاليا مشترك في خطة النمو (استهلاكك الحالي هو ٤٩٥٢١ من ١۰۰۰۰۰ مشاهدة شهرية ل…" at bounding box center [539, 177] width 893 height 20
click at [840, 175] on strong "النمو" at bounding box center [824, 177] width 32 height 16
click at [811, 176] on p "أنت حاليا مشترك في خطة النمو (استهلاكك الحالي هو ٤٩٥٢١ من ١۰۰۰۰۰ مشاهدة شهرية ل…" at bounding box center [539, 177] width 893 height 20
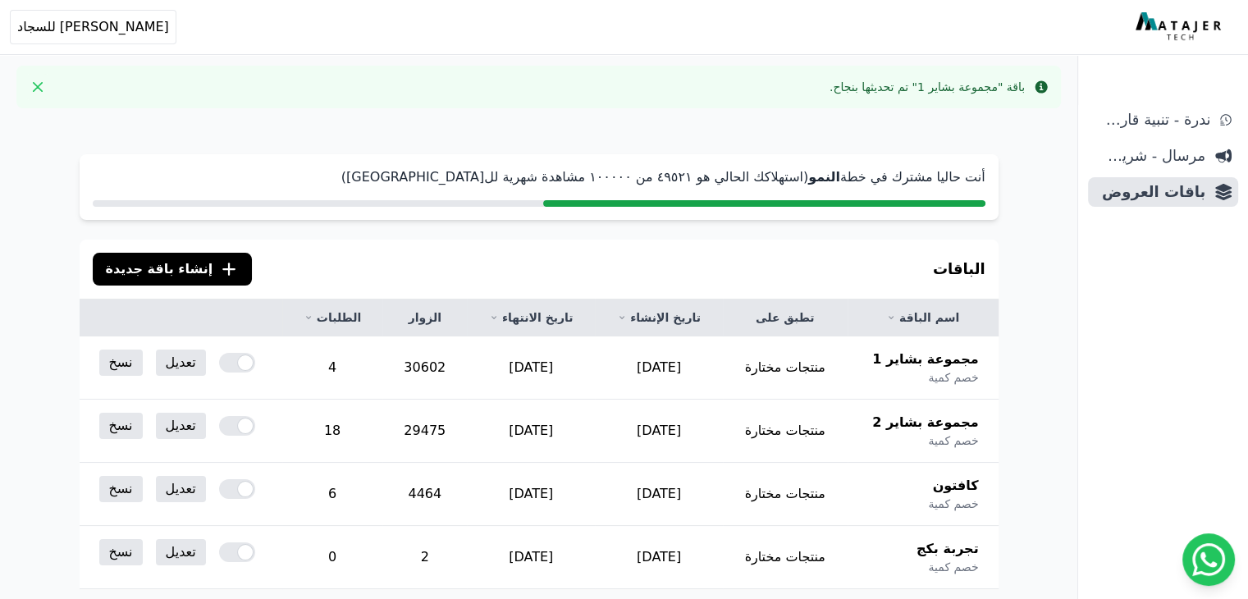
click at [743, 183] on p "أنت حاليا مشترك في خطة النمو (استهلاكك الحالي هو ٤٩٥٢١ من ١۰۰۰۰۰ مشاهدة شهرية ل…" at bounding box center [539, 177] width 893 height 20
click at [713, 185] on p "أنت حاليا مشترك في خطة النمو (استهلاكك الحالي هو ٤٩٥٢١ من ١۰۰۰۰۰ مشاهدة شهرية ل…" at bounding box center [539, 177] width 893 height 20
click at [666, 168] on p "أنت حاليا مشترك في خطة النمو (استهلاكك الحالي هو ٤٩٥٢١ من ١۰۰۰۰۰ مشاهدة شهرية ل…" at bounding box center [539, 177] width 893 height 20
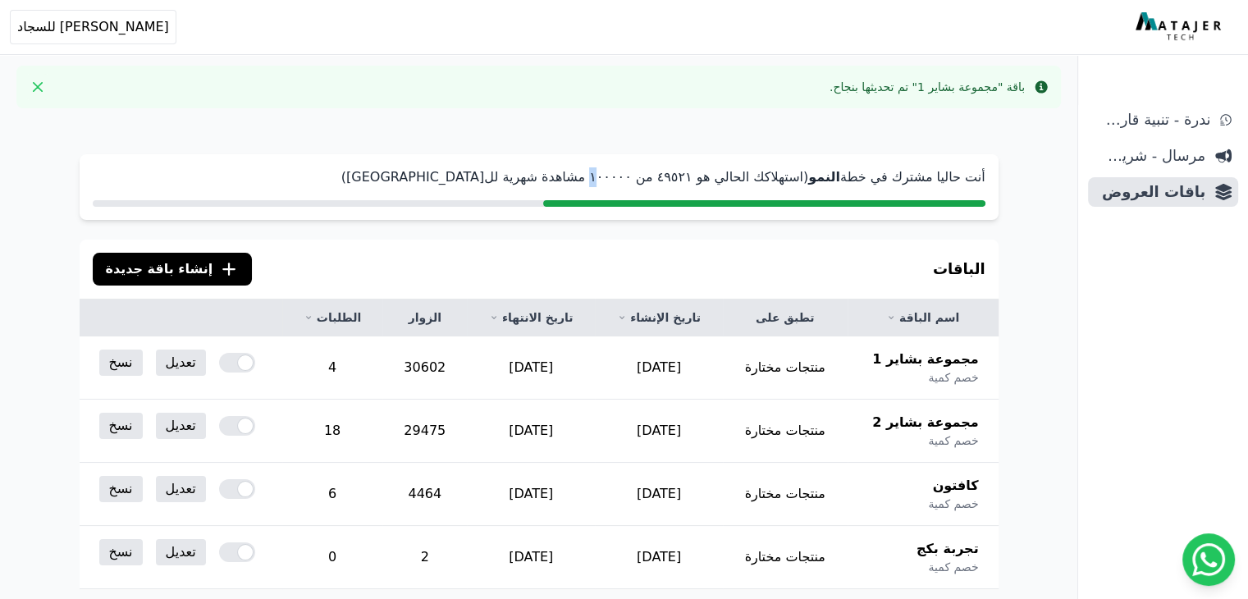
click at [666, 168] on p "أنت حاليا مشترك في خطة النمو (استهلاكك الحالي هو ٤٩٥٢١ من ١۰۰۰۰۰ مشاهدة شهرية ل…" at bounding box center [539, 177] width 893 height 20
click at [641, 178] on p "أنت حاليا مشترك في خطة النمو (استهلاكك الحالي هو ٤٩٥٢١ من ١۰۰۰۰۰ مشاهدة شهرية ل…" at bounding box center [539, 177] width 893 height 20
click at [719, 171] on p "أنت حاليا مشترك في خطة النمو (استهلاكك الحالي هو ٤٩٥٢١ من ١۰۰۰۰۰ مشاهدة شهرية ل…" at bounding box center [539, 177] width 893 height 20
click at [696, 175] on p "أنت حاليا مشترك في خطة النمو (استهلاكك الحالي هو ٤٩٥٢١ من ١۰۰۰۰۰ مشاهدة شهرية ل…" at bounding box center [539, 177] width 893 height 20
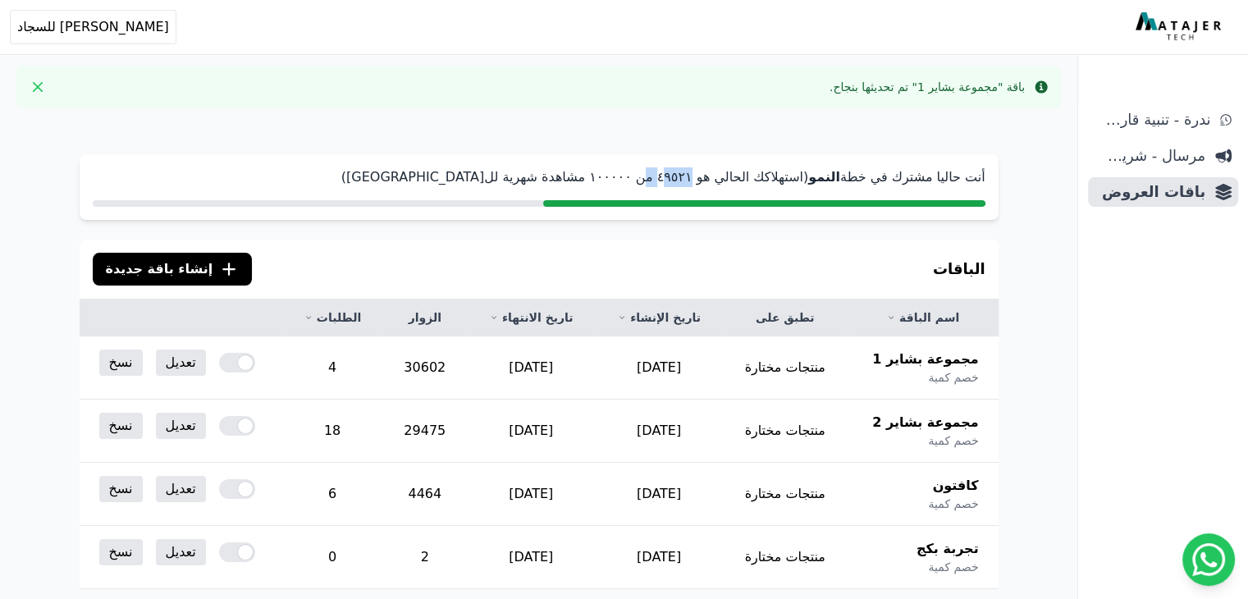
click at [696, 175] on p "أنت حاليا مشترك في خطة النمو (استهلاكك الحالي هو ٤٩٥٢١ من ١۰۰۰۰۰ مشاهدة شهرية ل…" at bounding box center [539, 177] width 893 height 20
click at [633, 175] on p "أنت حاليا مشترك في خطة النمو (استهلاكك الحالي هو ٤٩٥٢١ من ١۰۰۰۰۰ مشاهدة شهرية ل…" at bounding box center [539, 177] width 893 height 20
click at [597, 180] on p "أنت حاليا مشترك في خطة النمو (استهلاكك الحالي هو ٤٩٥٢١ من ١۰۰۰۰۰ مشاهدة شهرية ل…" at bounding box center [539, 177] width 893 height 20
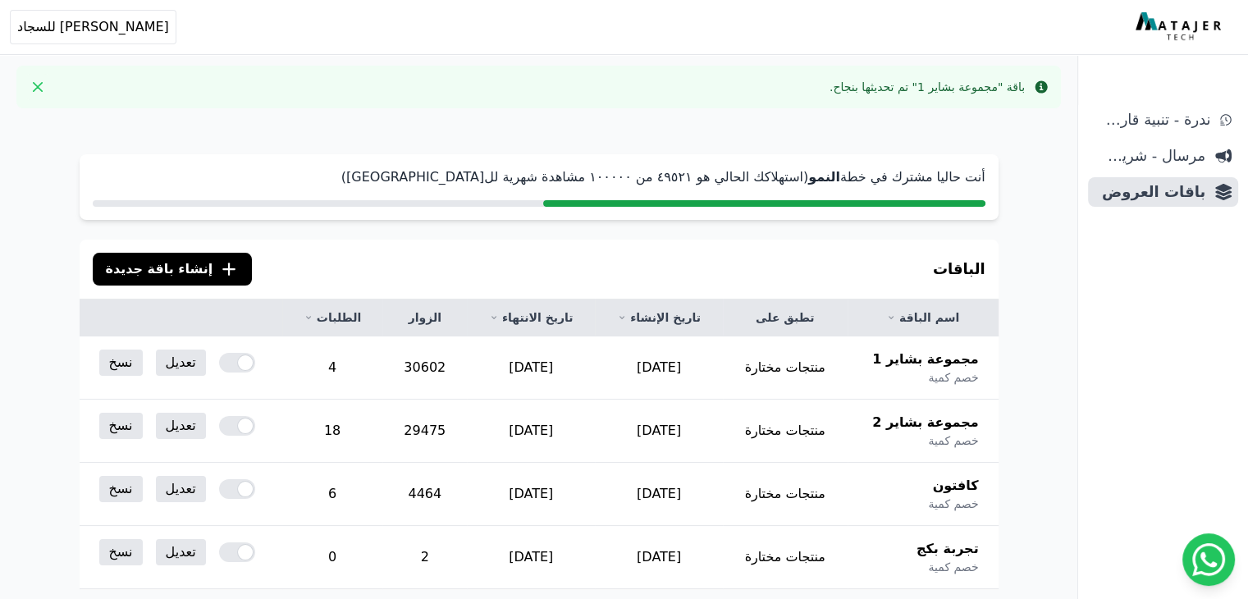
click at [571, 178] on p "أنت حاليا مشترك في خطة النمو (استهلاكك الحالي هو ٤٩٥٢١ من ١۰۰۰۰۰ مشاهدة شهرية ل…" at bounding box center [539, 177] width 893 height 20
click at [517, 178] on p "أنت حاليا مشترك في خطة النمو (استهلاكك الحالي هو ٤٩٥٢١ من ١۰۰۰۰۰ مشاهدة شهرية ل…" at bounding box center [539, 177] width 893 height 20
